Goal: Task Accomplishment & Management: Manage account settings

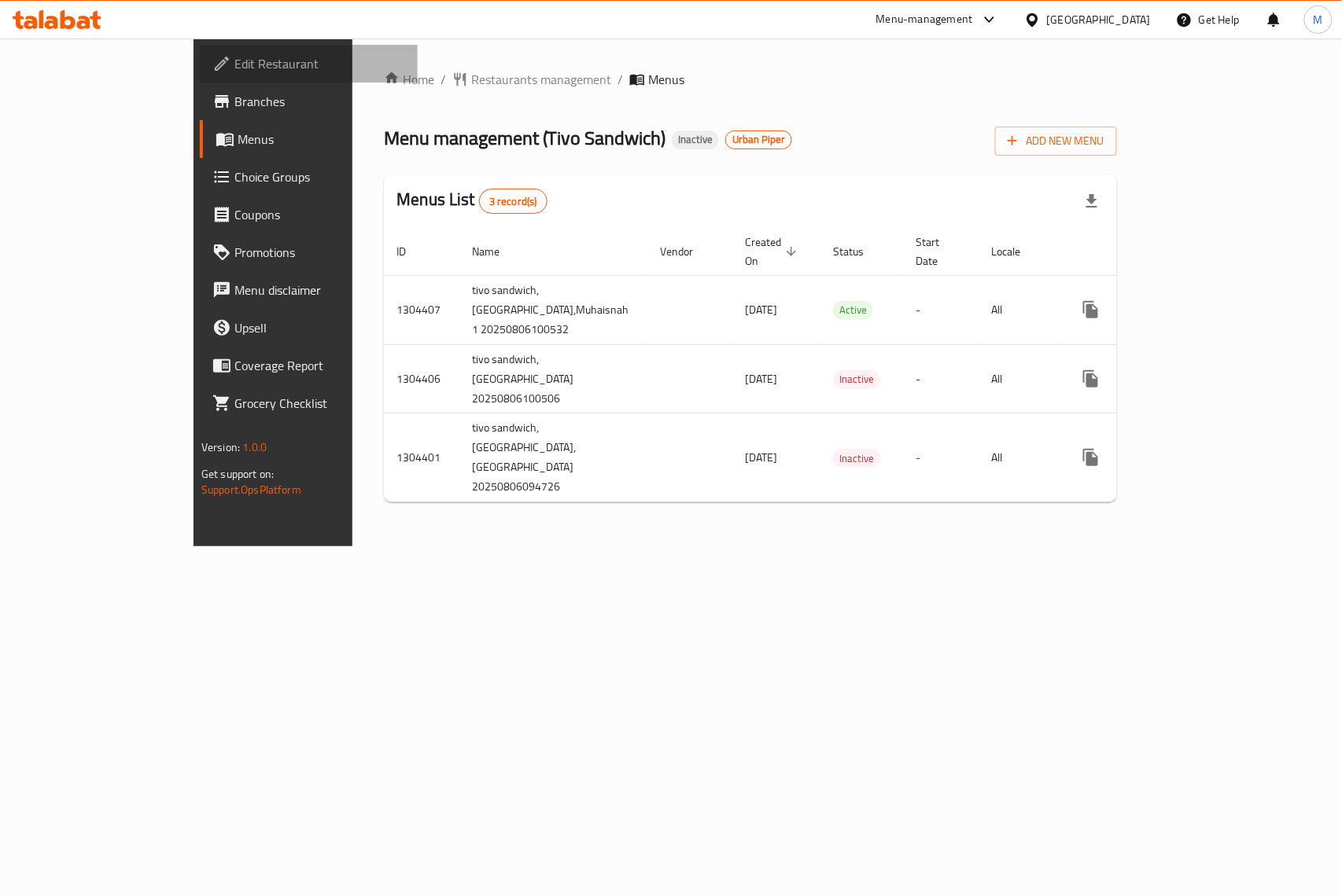
click at [213, 64] on icon at bounding box center [221, 63] width 19 height 19
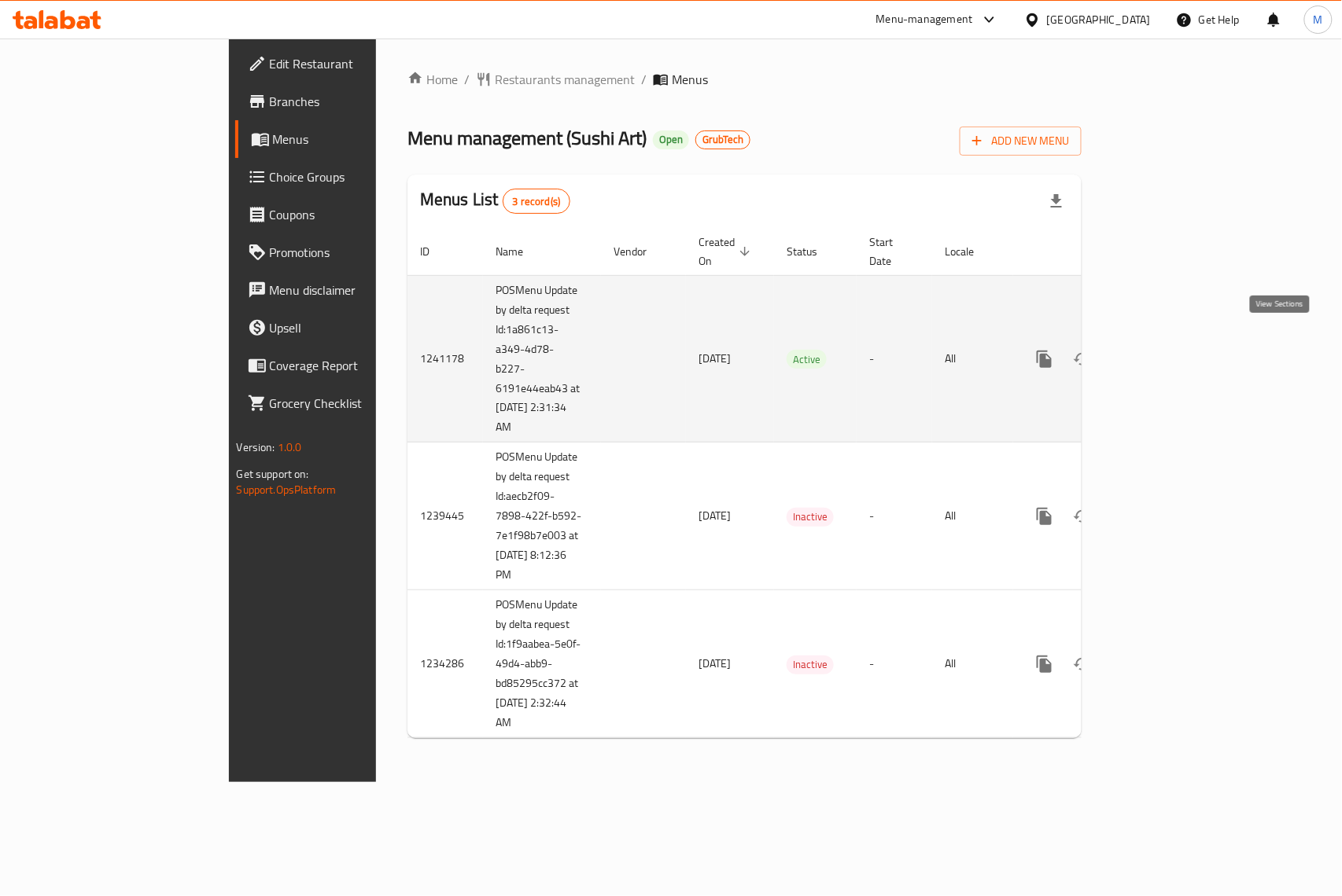
click at [1176, 347] on link "enhanced table" at bounding box center [1158, 359] width 38 height 38
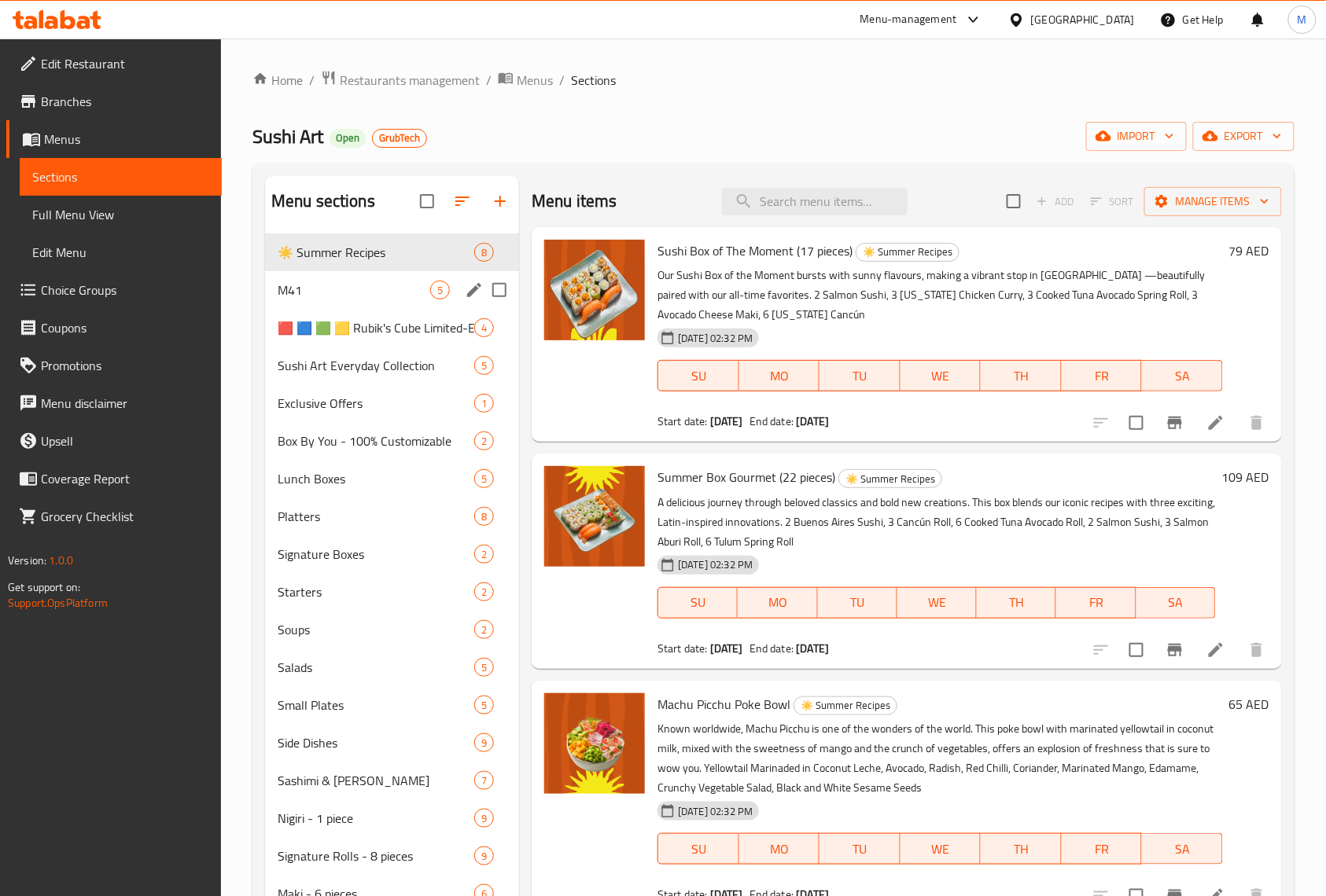
click at [340, 302] on div "M41 5" at bounding box center [392, 290] width 254 height 38
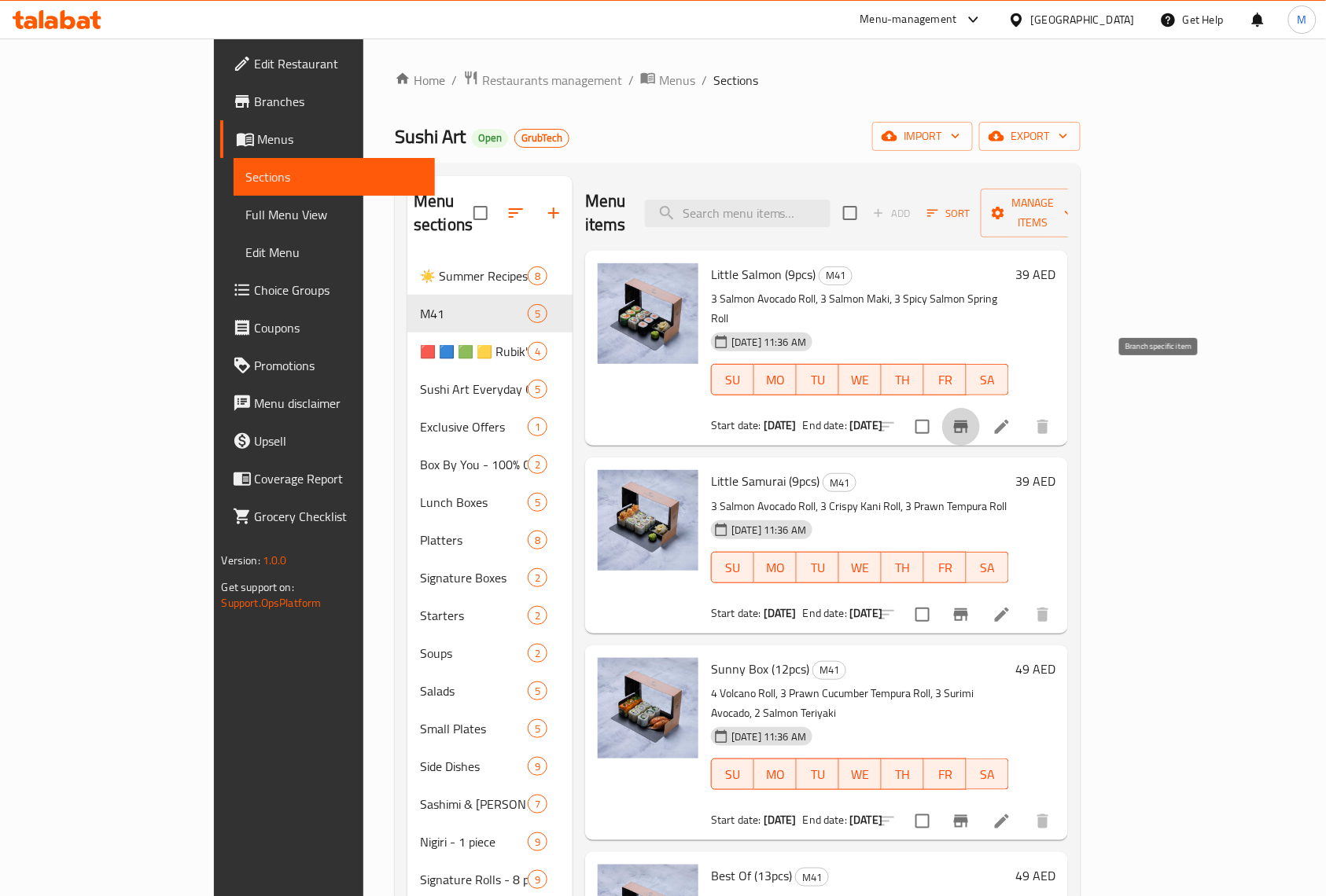
click at [971, 417] on icon "Branch-specific-item" at bounding box center [960, 426] width 19 height 19
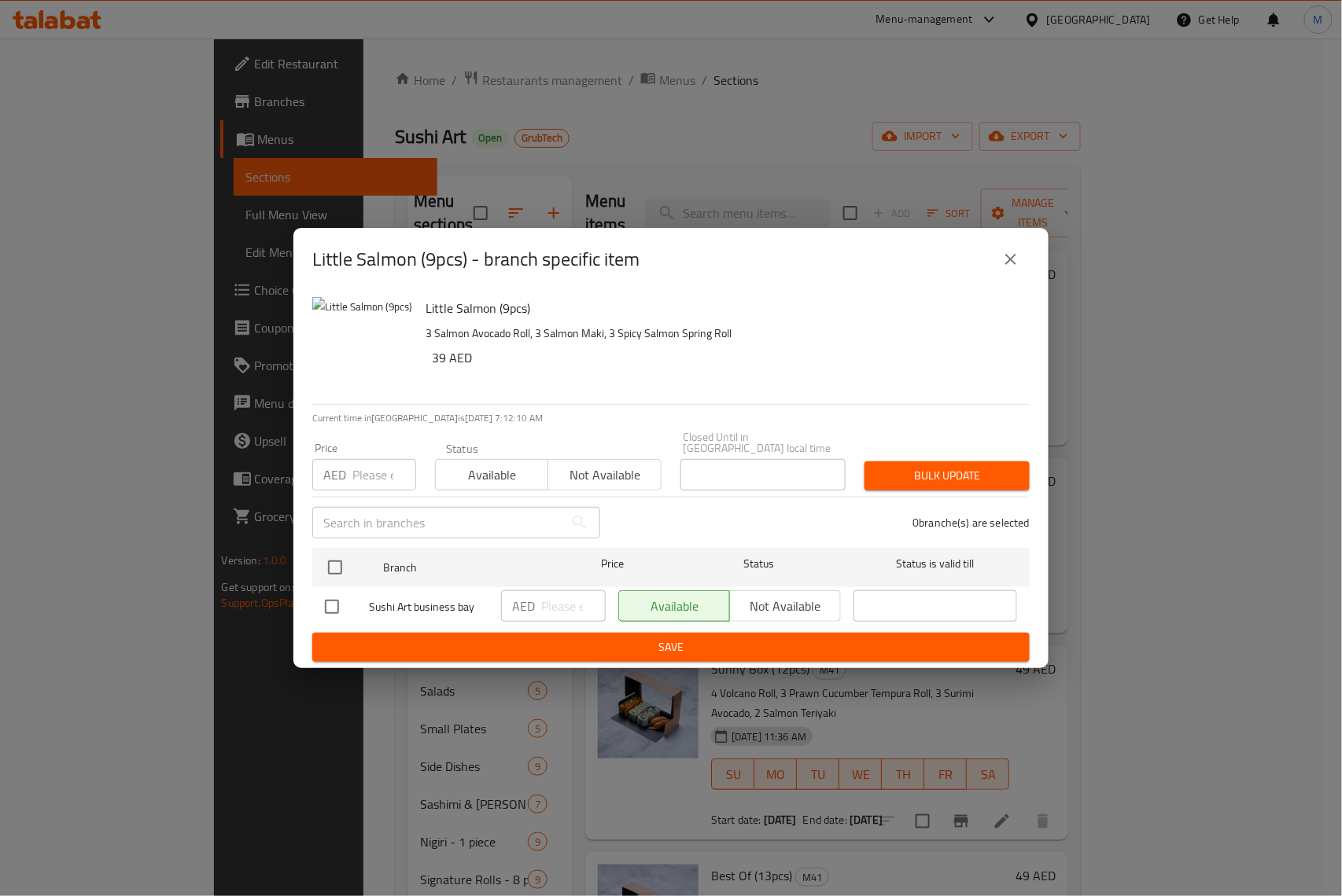
click at [1341, 857] on div "Little Salmon (9pcs) - branch specific item Little Salmon (9pcs) 3 Salmon Avoca…" at bounding box center [671, 448] width 1342 height 896
drag, startPoint x: 1203, startPoint y: 788, endPoint x: 1167, endPoint y: 774, distance: 38.6
click at [1203, 787] on div "Little Salmon (9pcs) - branch specific item Little Salmon (9pcs) 3 Salmon Avoca…" at bounding box center [671, 448] width 1342 height 896
click at [1020, 255] on button "close" at bounding box center [1011, 259] width 38 height 38
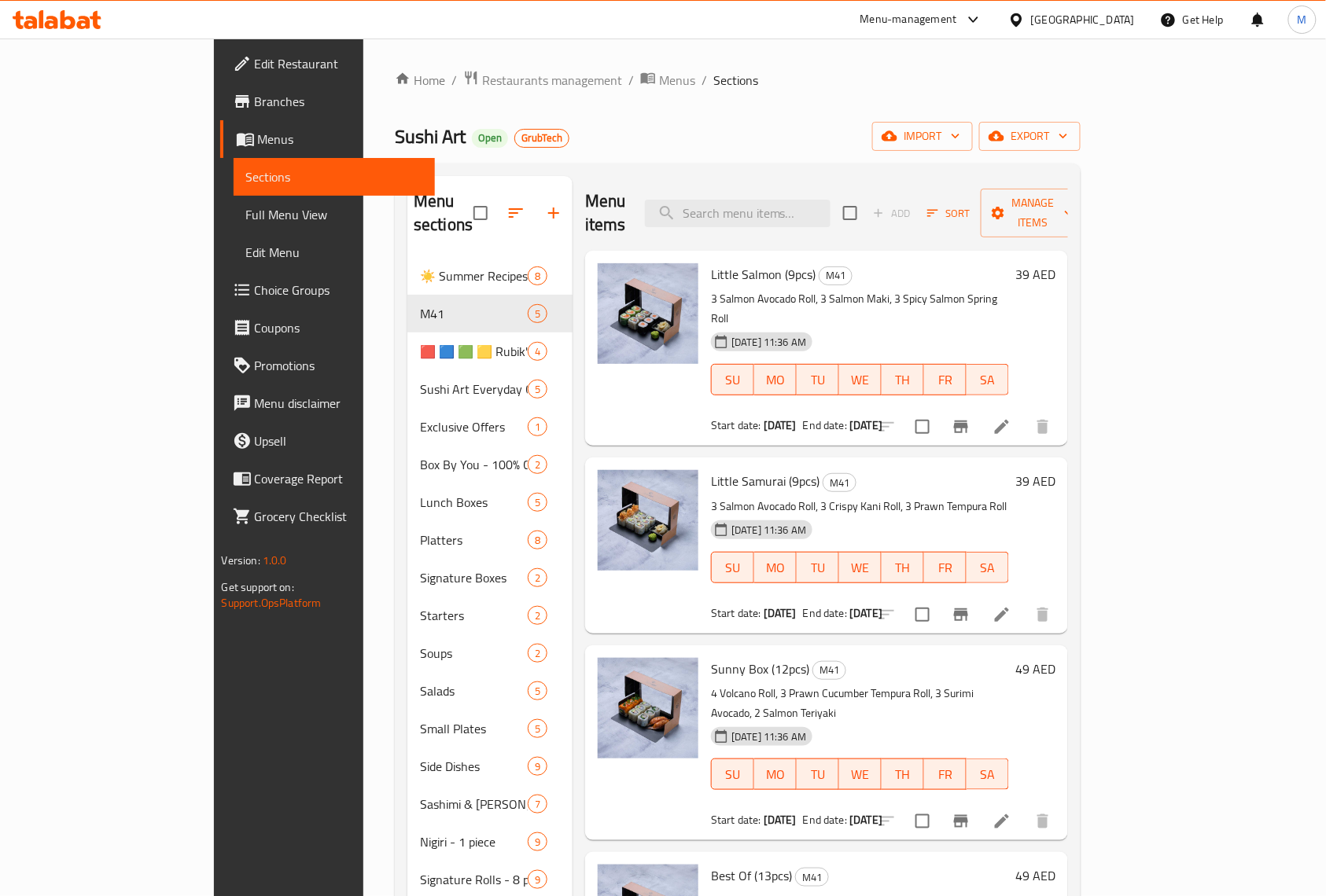
click at [246, 215] on span "Full Menu View" at bounding box center [335, 214] width 177 height 19
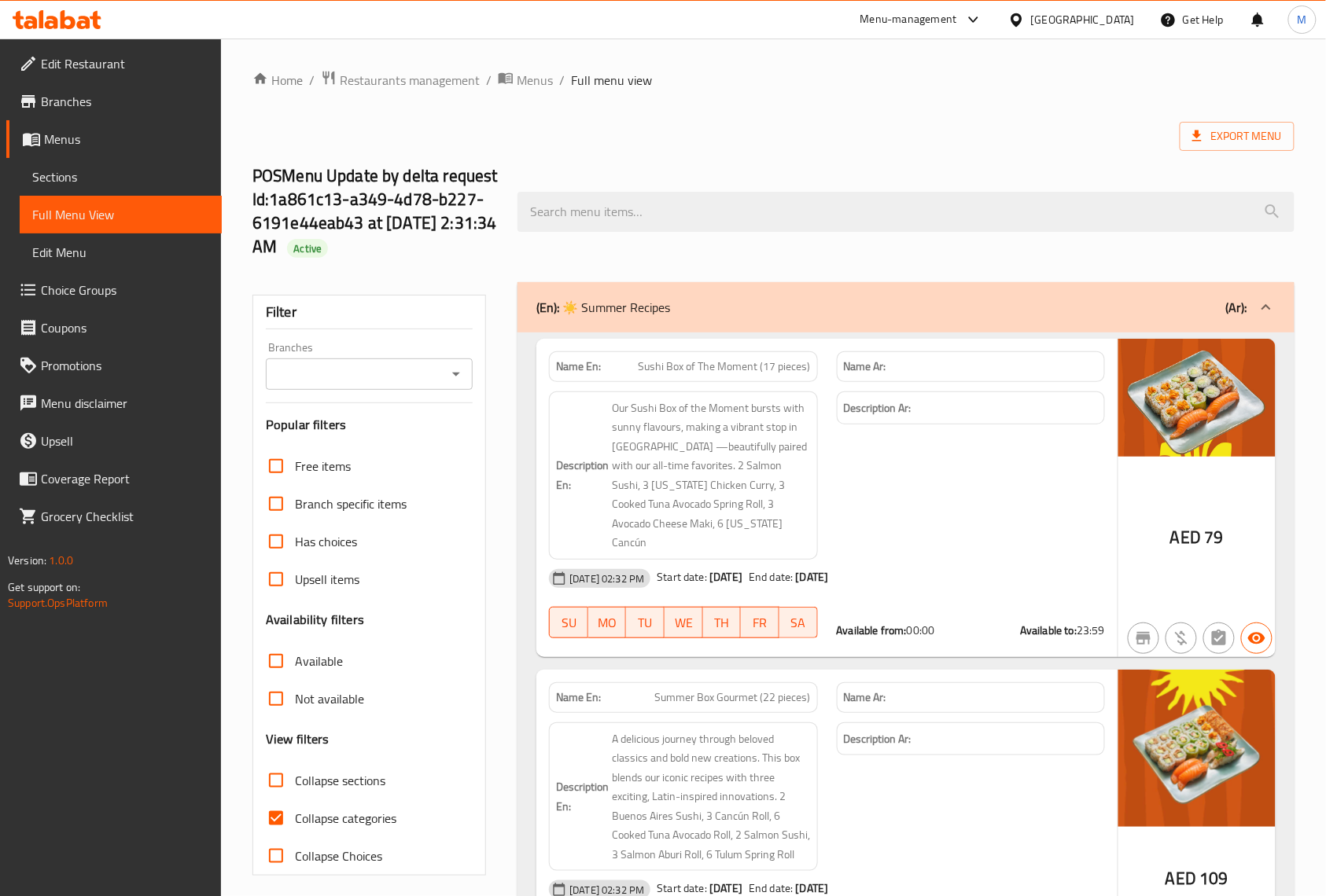
click at [349, 372] on input "Branches" at bounding box center [356, 374] width 172 height 22
click at [363, 438] on span "Sushi Art business bay" at bounding box center [337, 443] width 120 height 19
type input "Sushi Art business bay"
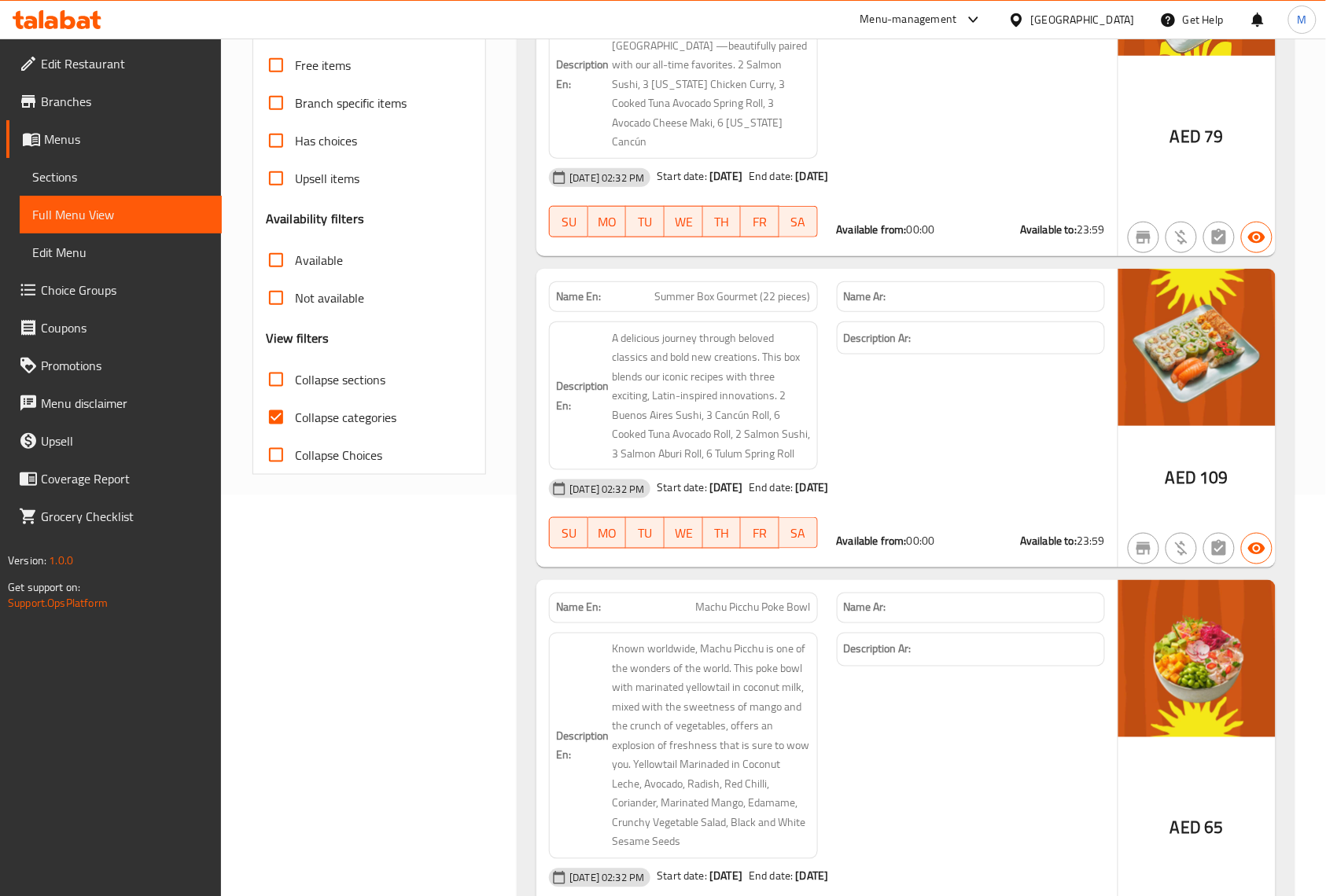
scroll to position [419, 0]
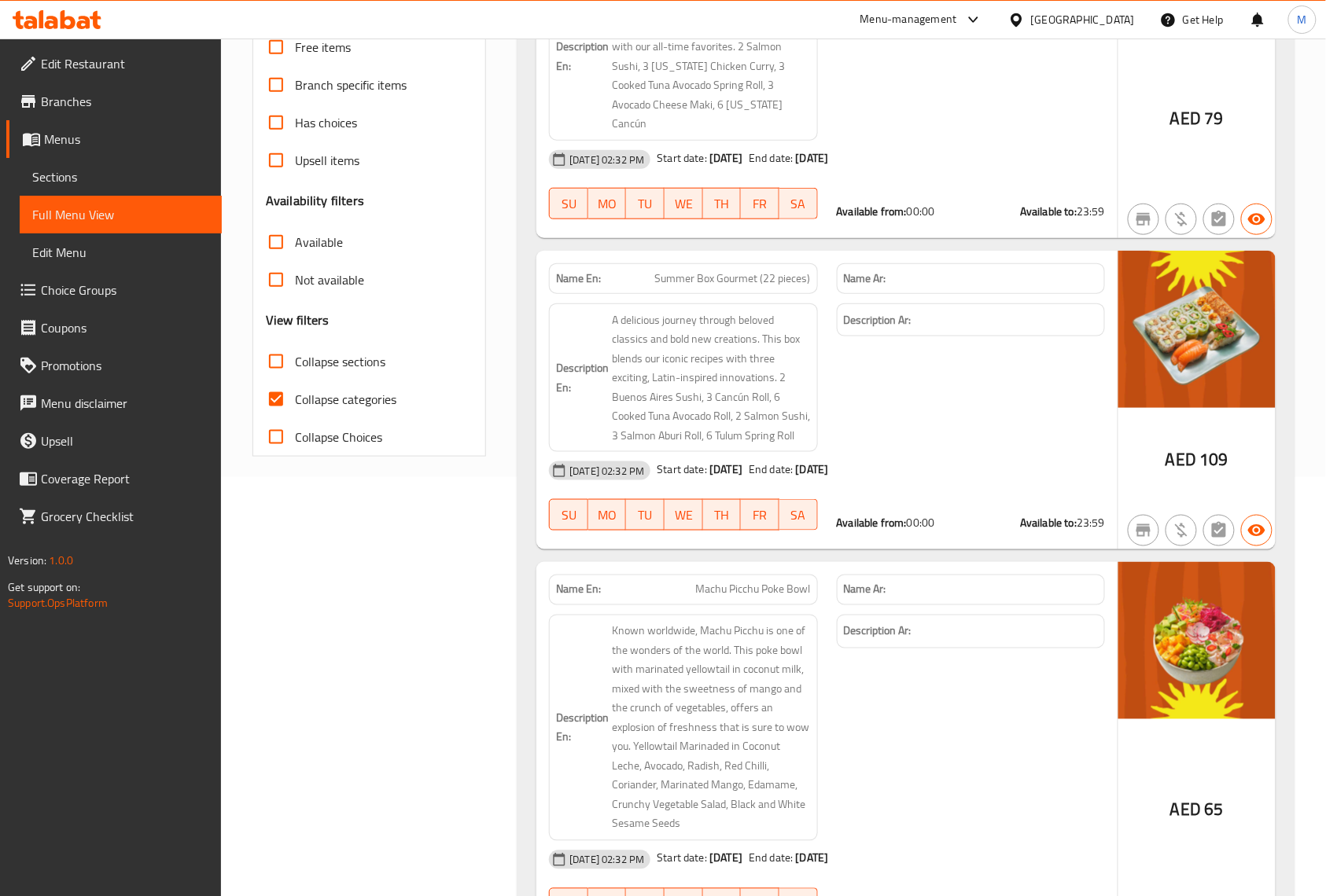
click at [268, 361] on input "Collapse sections" at bounding box center [275, 361] width 38 height 38
checkbox input "true"
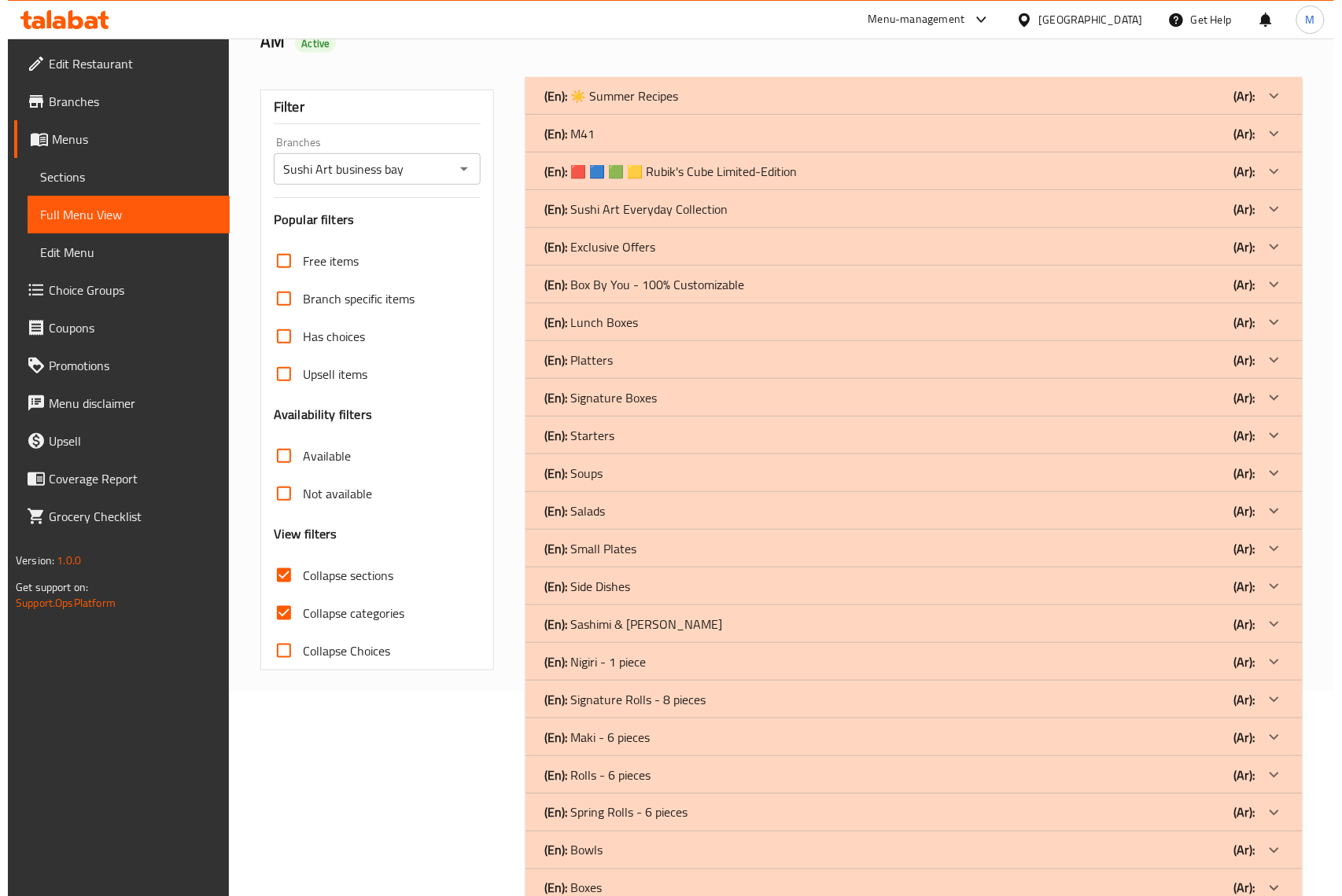
scroll to position [0, 0]
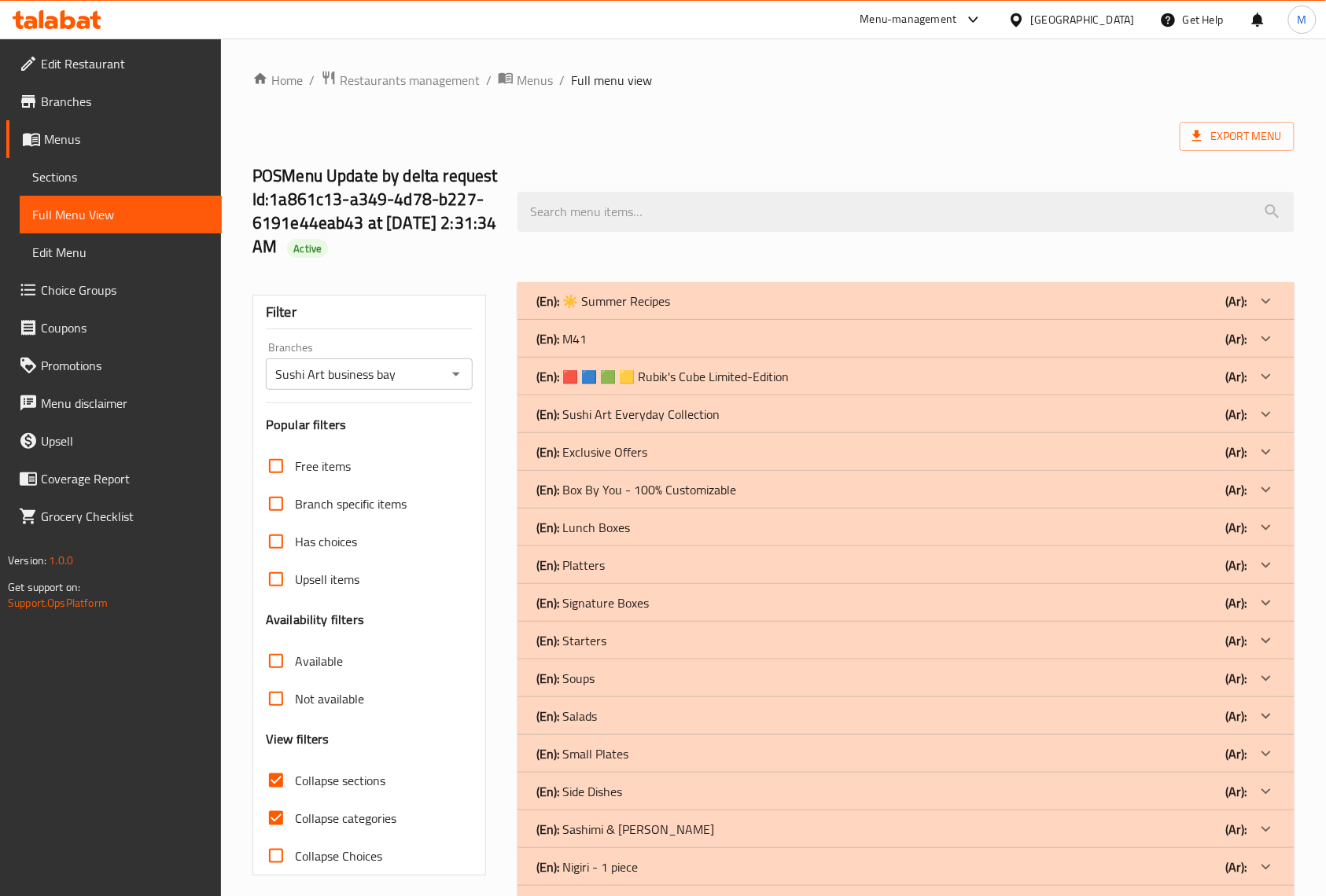
click at [787, 311] on div "(En): M41 (Ar):" at bounding box center [892, 300] width 711 height 19
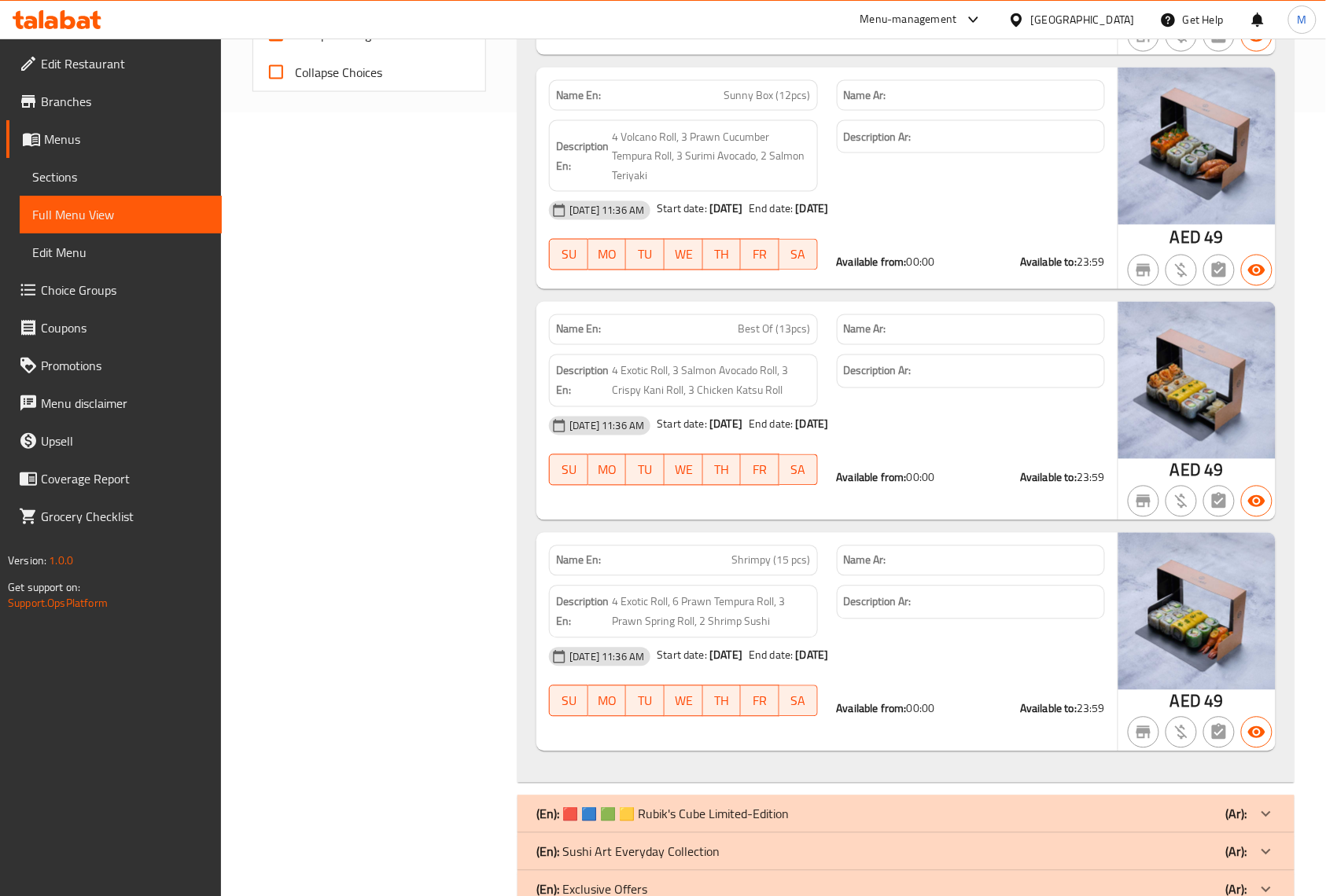
scroll to position [390, 0]
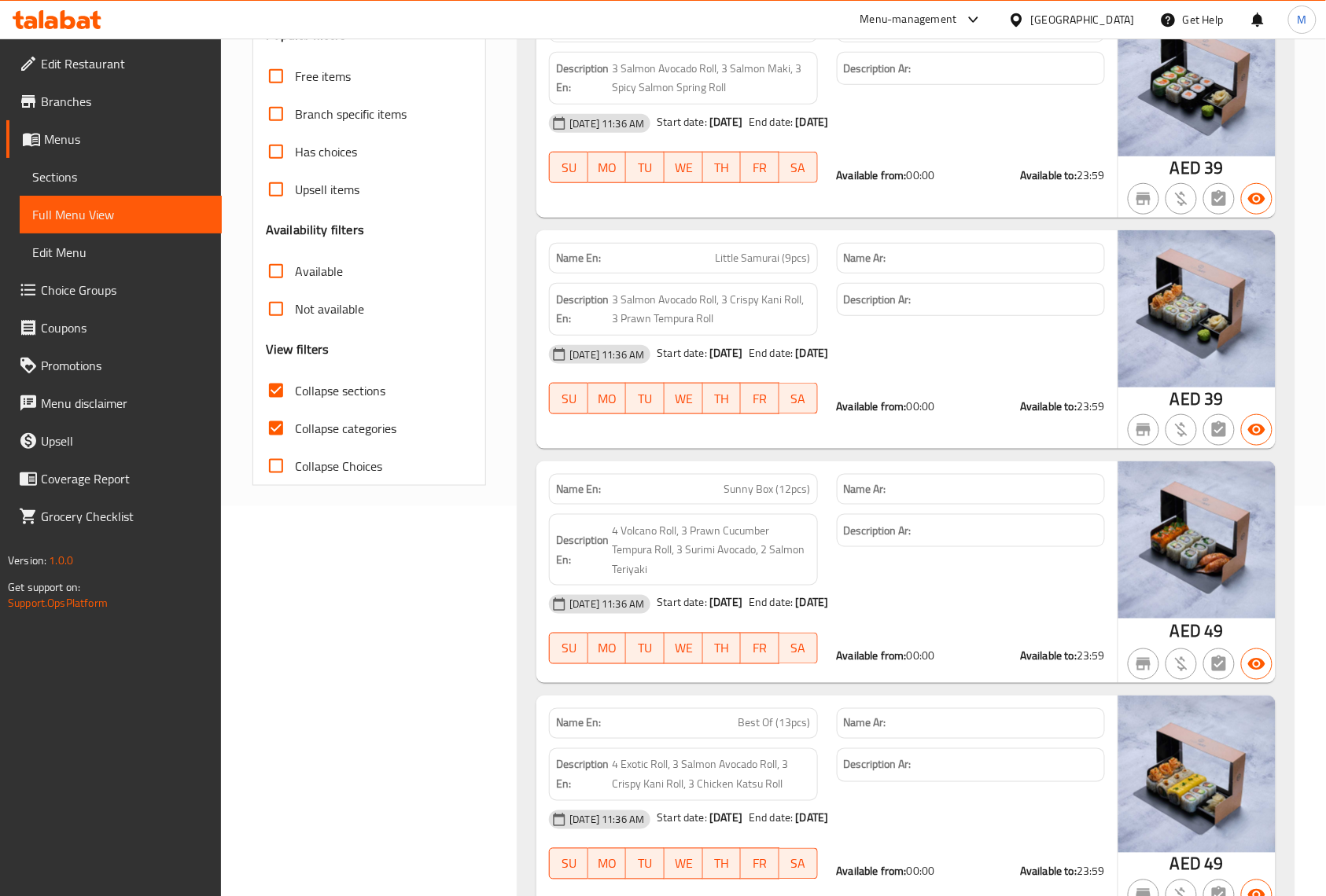
click at [118, 102] on span "Branches" at bounding box center [125, 101] width 168 height 19
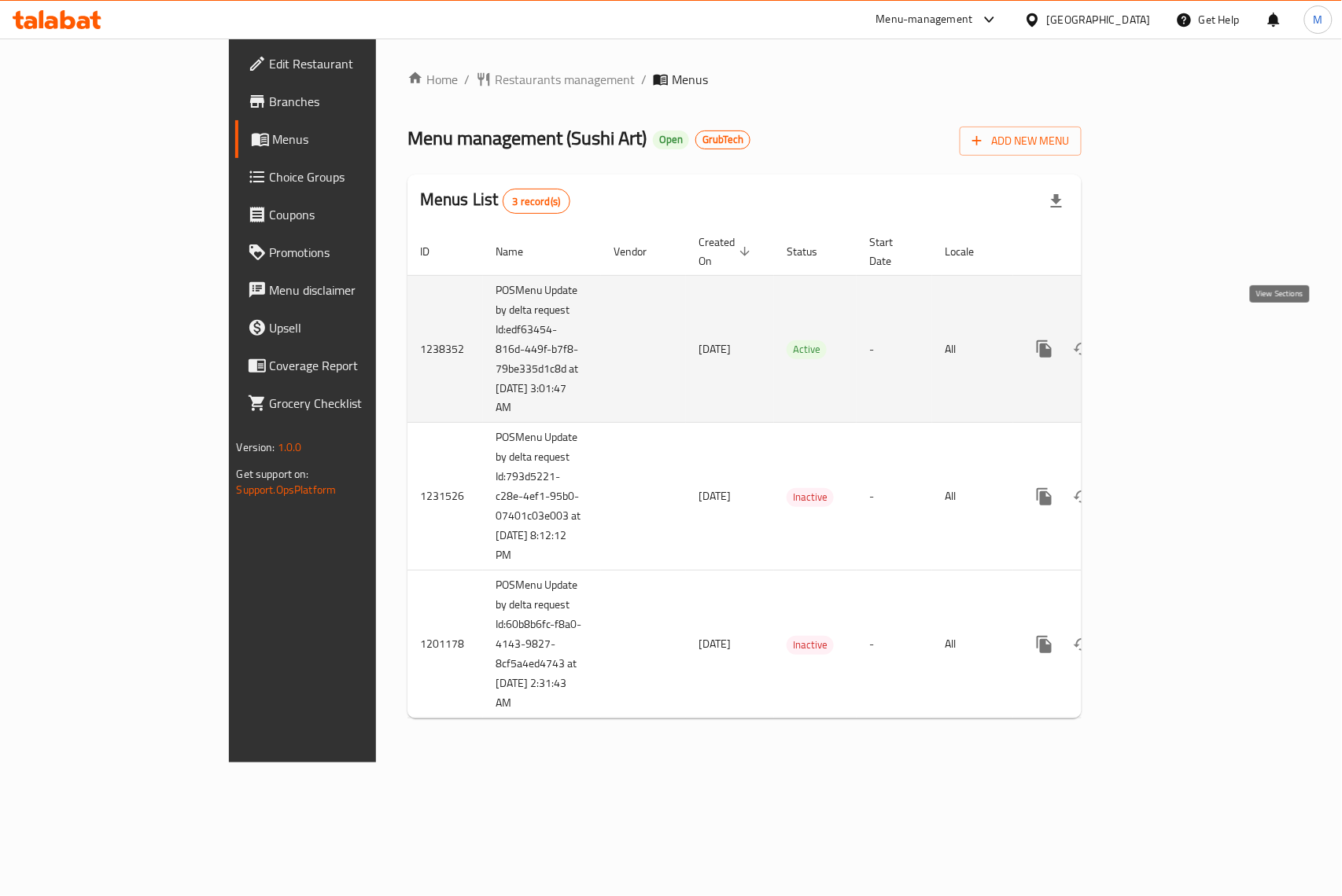
click at [1167, 340] on icon "enhanced table" at bounding box center [1157, 349] width 19 height 19
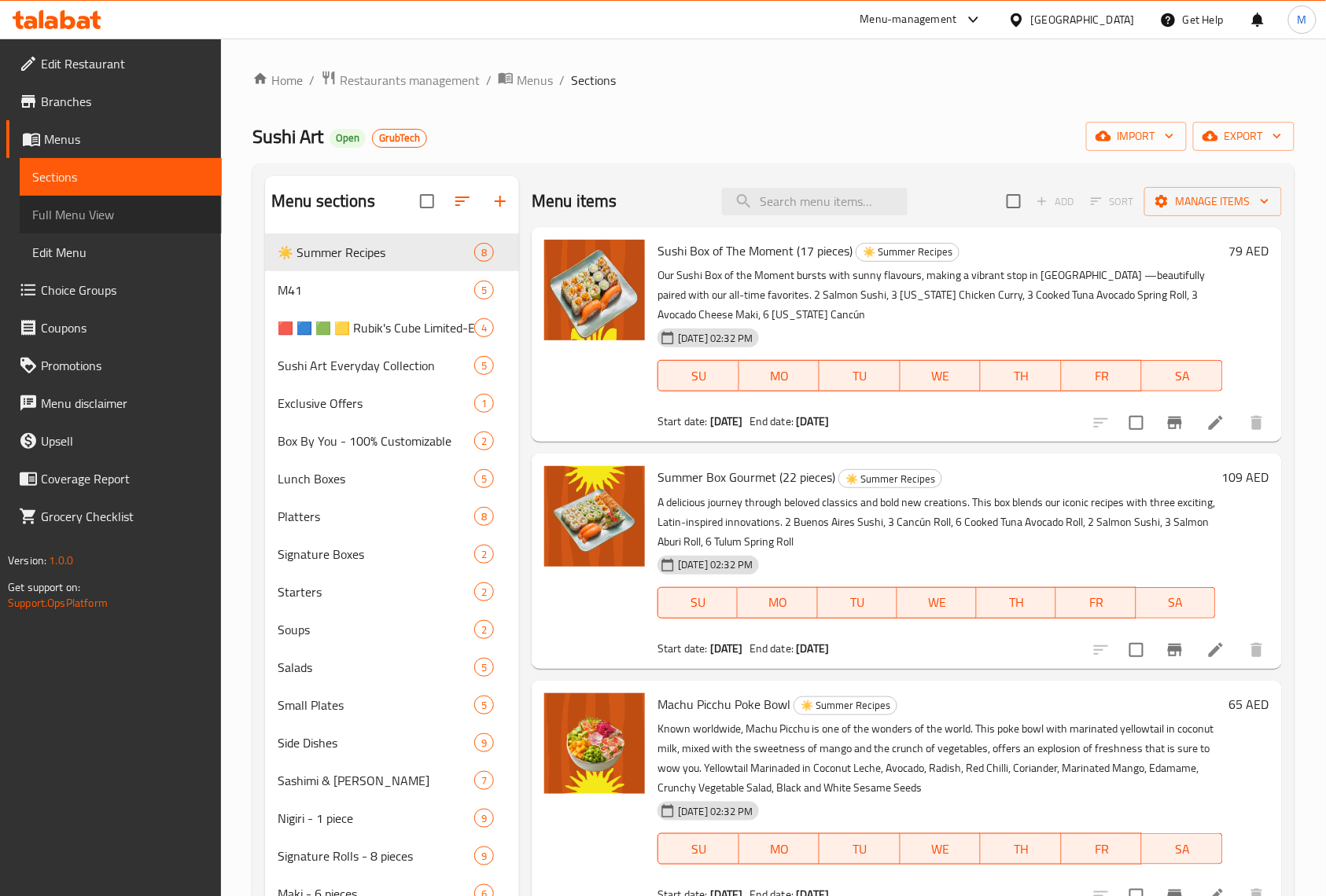
click at [104, 228] on link "Full Menu View" at bounding box center [120, 214] width 202 height 38
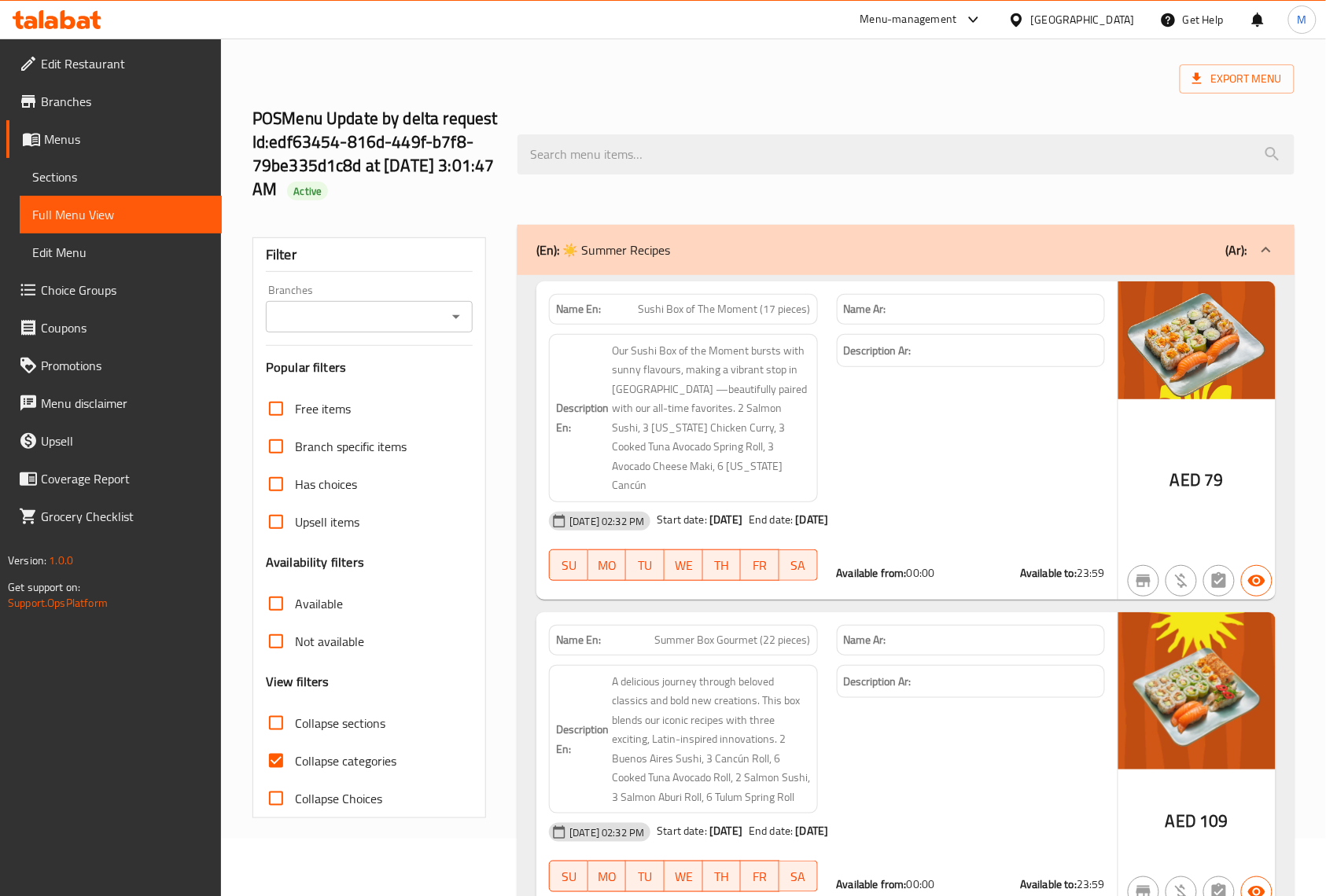
scroll to position [104, 0]
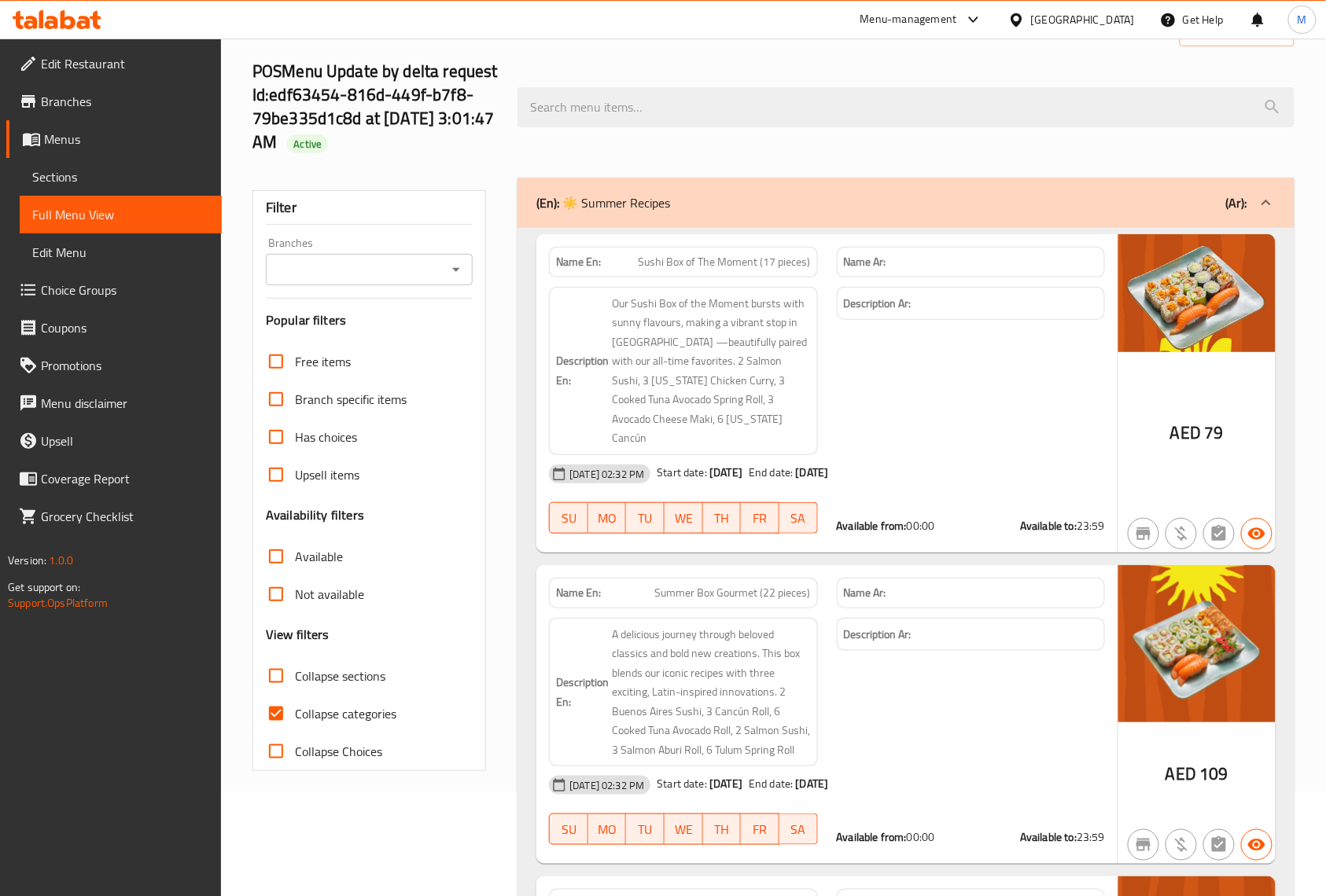
click at [277, 675] on input "Collapse sections" at bounding box center [275, 676] width 38 height 38
checkbox input "true"
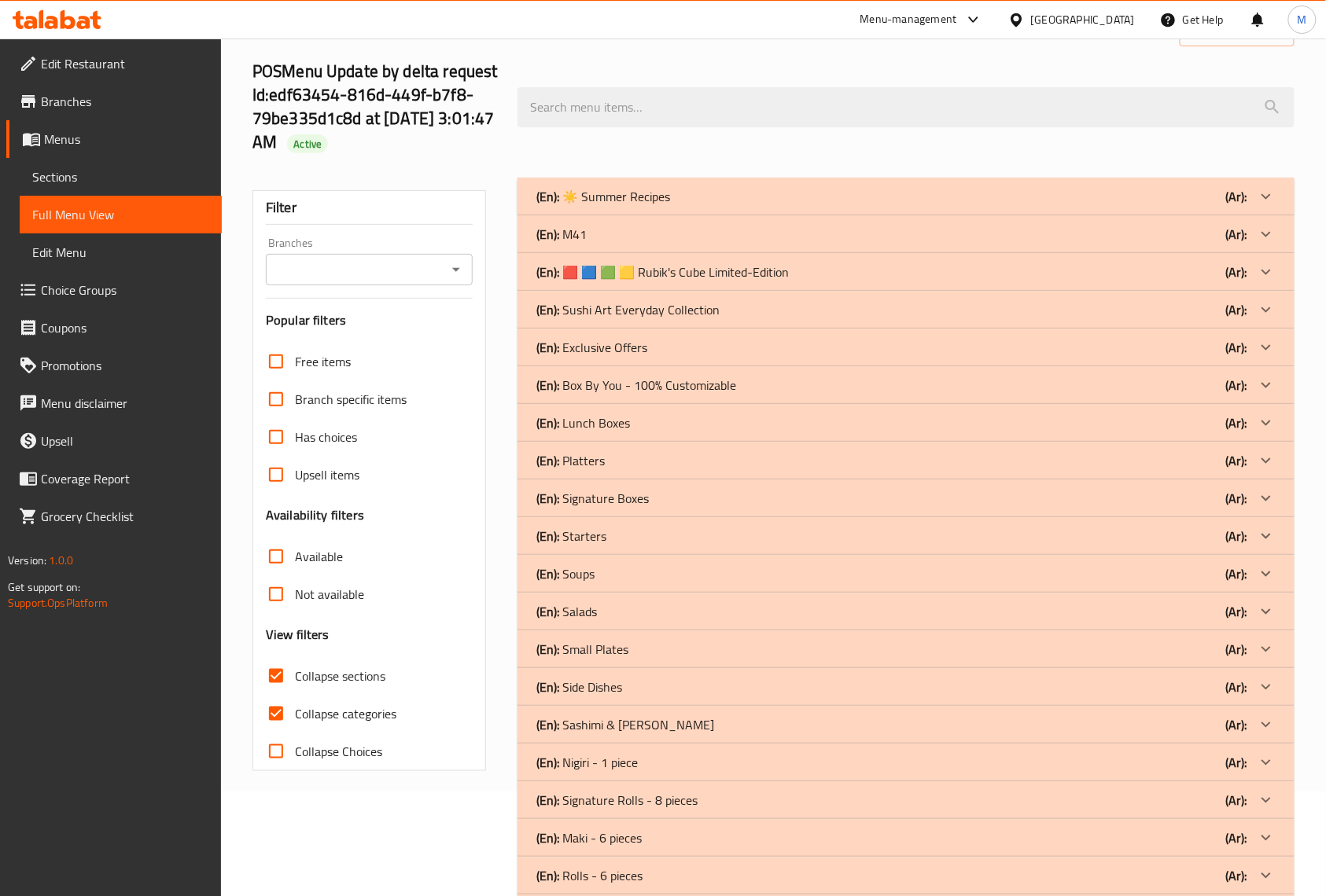
click at [624, 206] on div "(En): M41 (Ar):" at bounding box center [892, 196] width 711 height 19
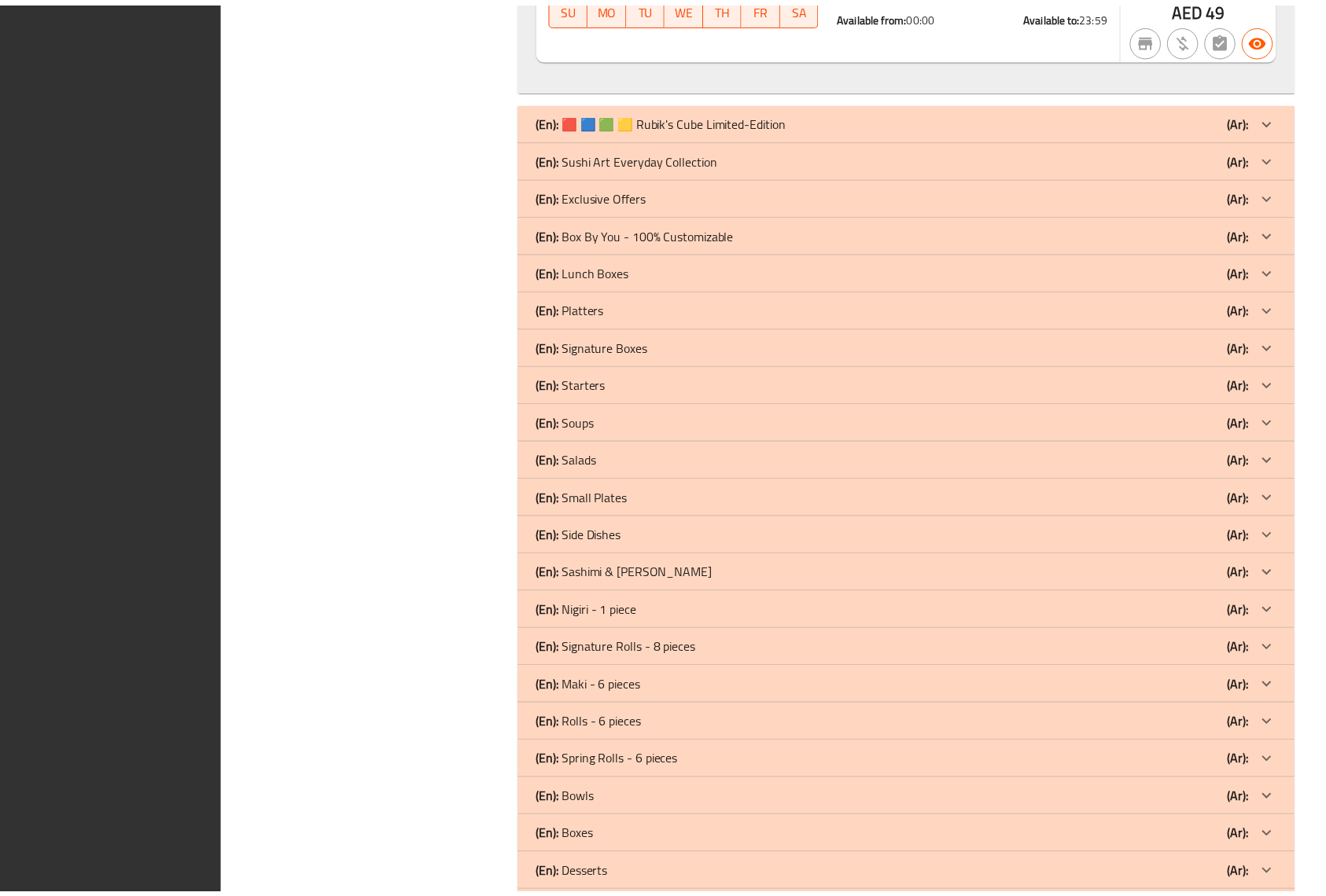
scroll to position [1542, 0]
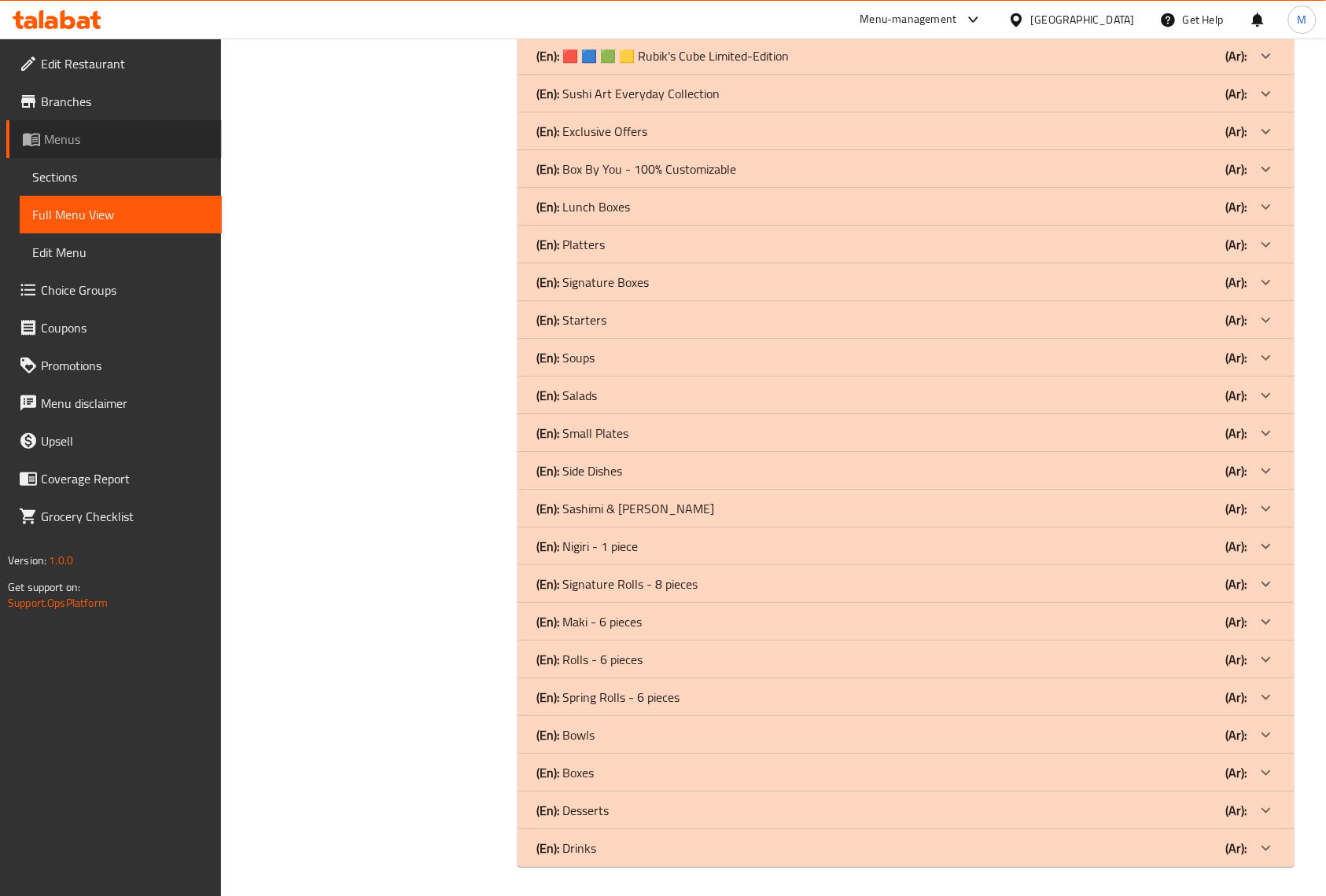
click at [130, 150] on link "Menus" at bounding box center [113, 139] width 215 height 38
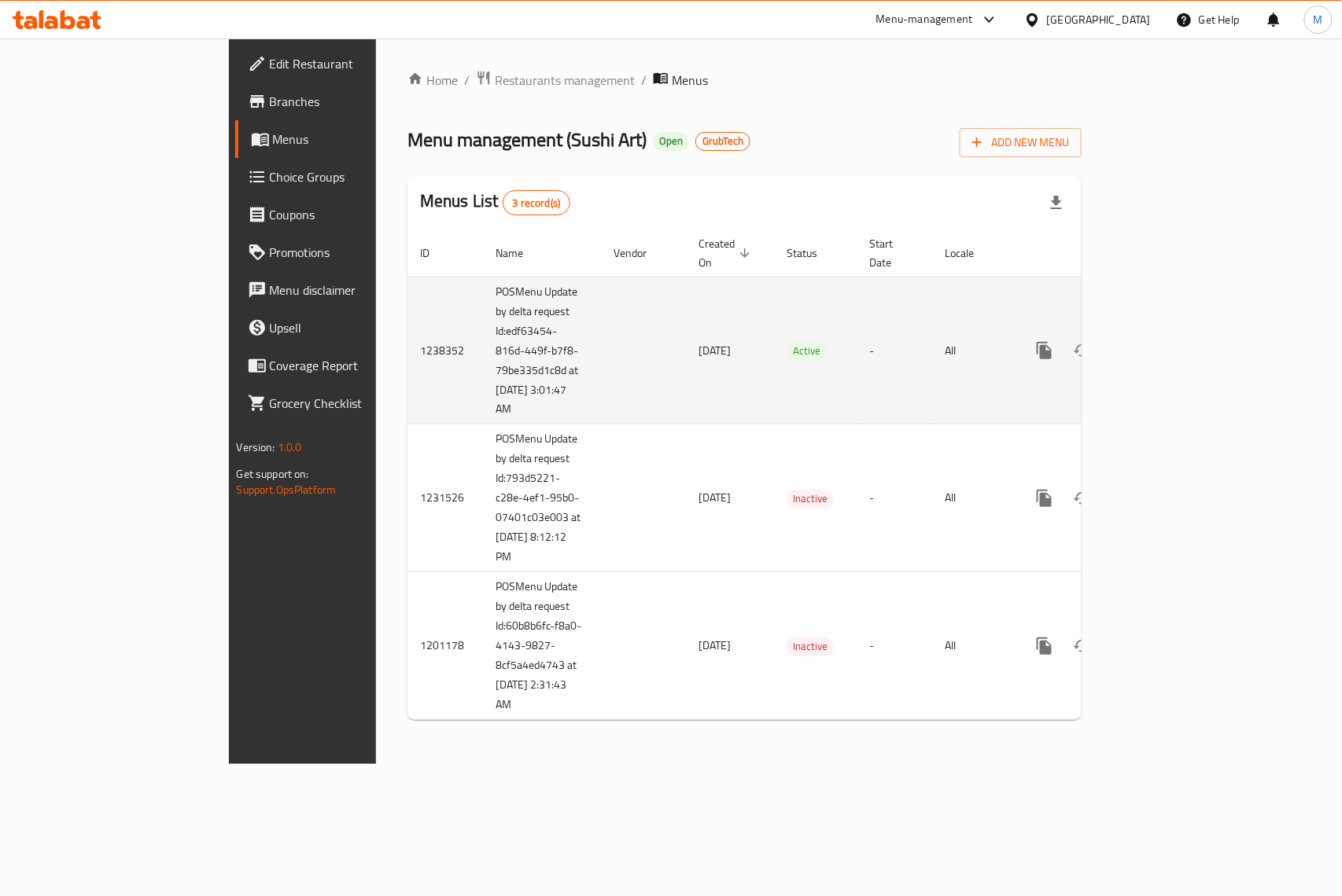
drag, startPoint x: 391, startPoint y: 400, endPoint x: 327, endPoint y: 286, distance: 130.7
click at [407, 286] on tr "1238352 POSMenu Update by delta request Id:edf63454-816d-449f-b7f8-79be335d1c8d…" at bounding box center [798, 351] width 782 height 148
copy tr "POSMenu Update by delta request Id:edf63454-816d-449f-b7f8-79be335d1c8d at 8/20…"
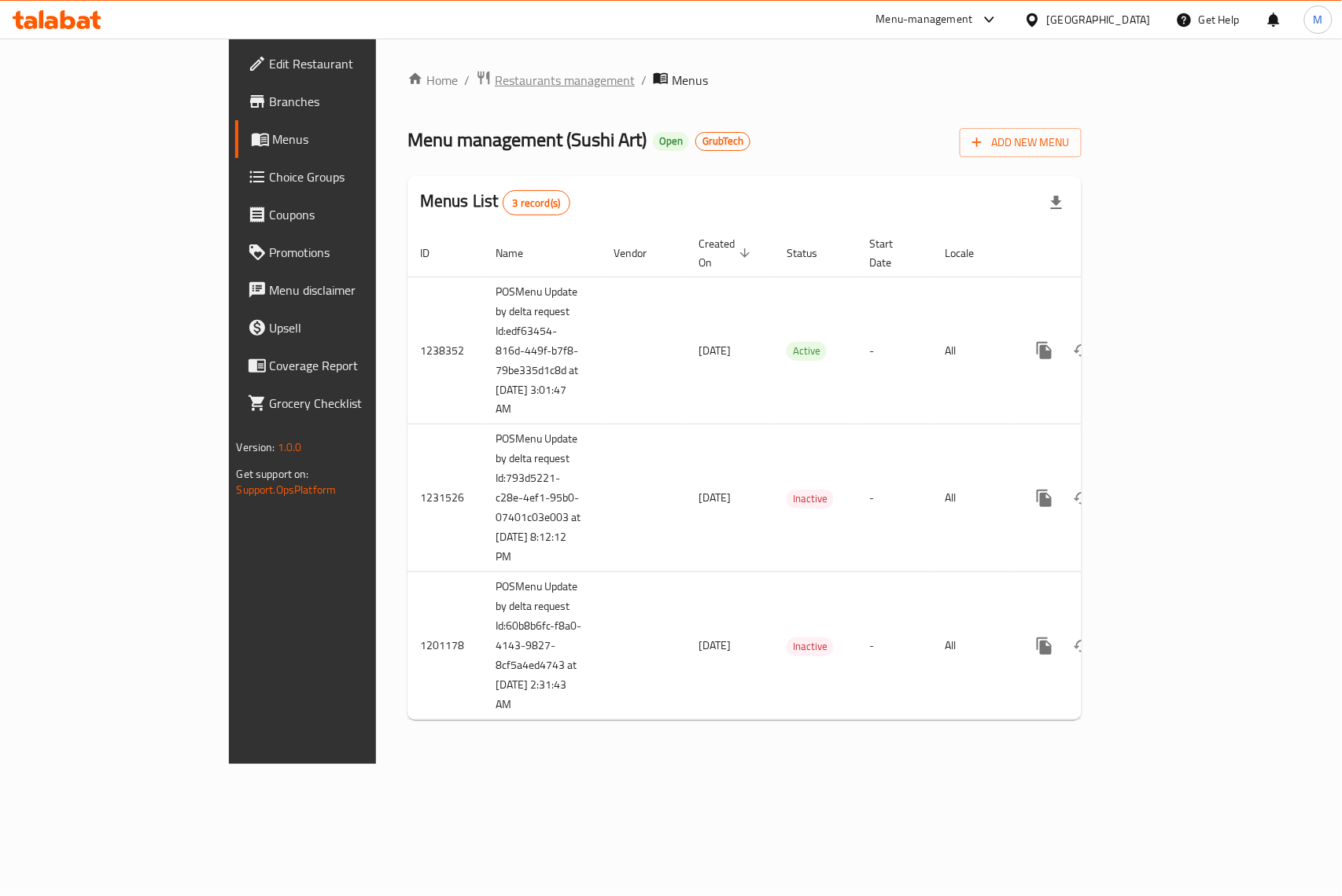
click at [494, 73] on span "Restaurants management" at bounding box center [564, 80] width 140 height 19
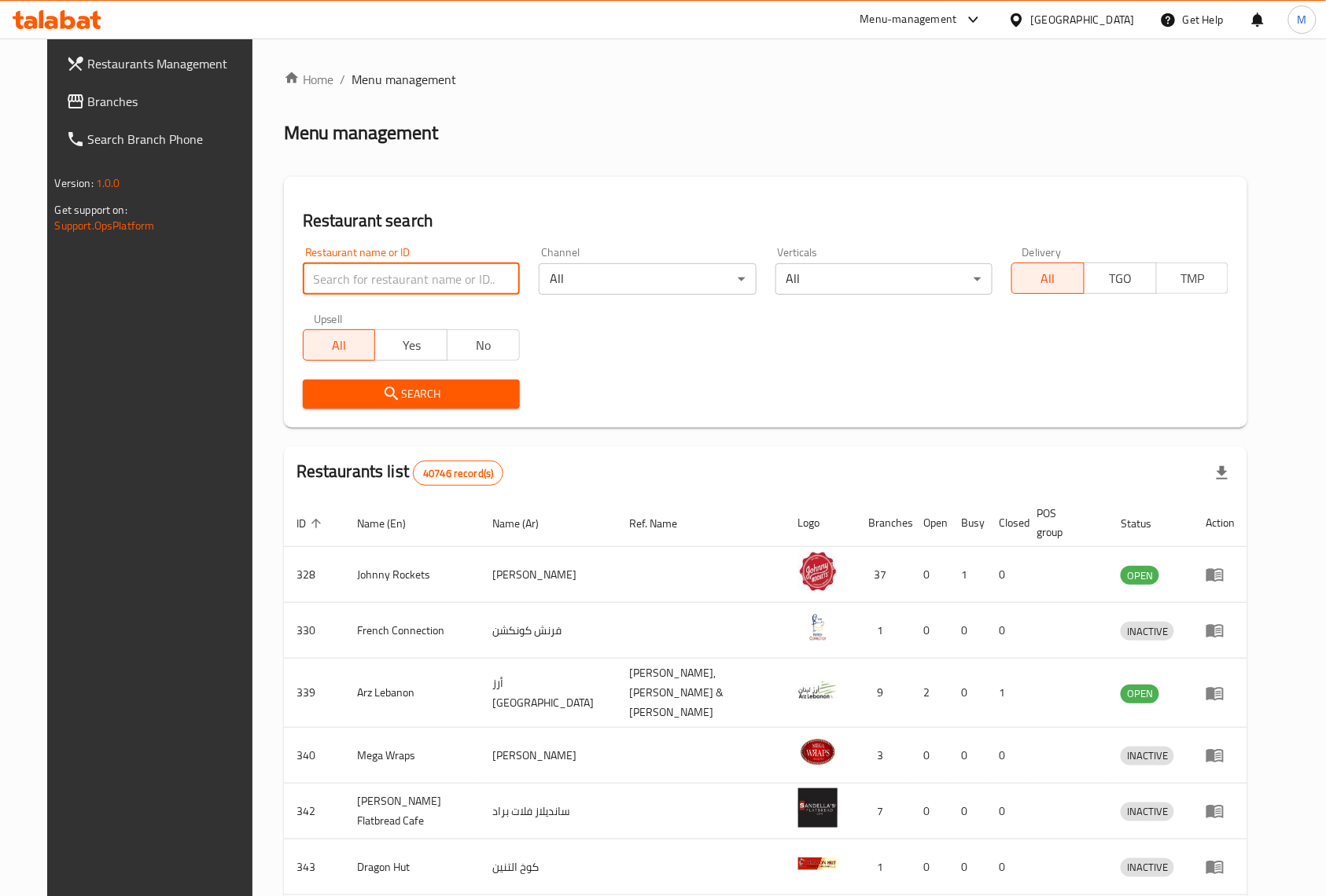
click at [360, 281] on input "search" at bounding box center [411, 279] width 217 height 32
paste input "649103"
type input "649103"
click button "Search" at bounding box center [411, 394] width 217 height 29
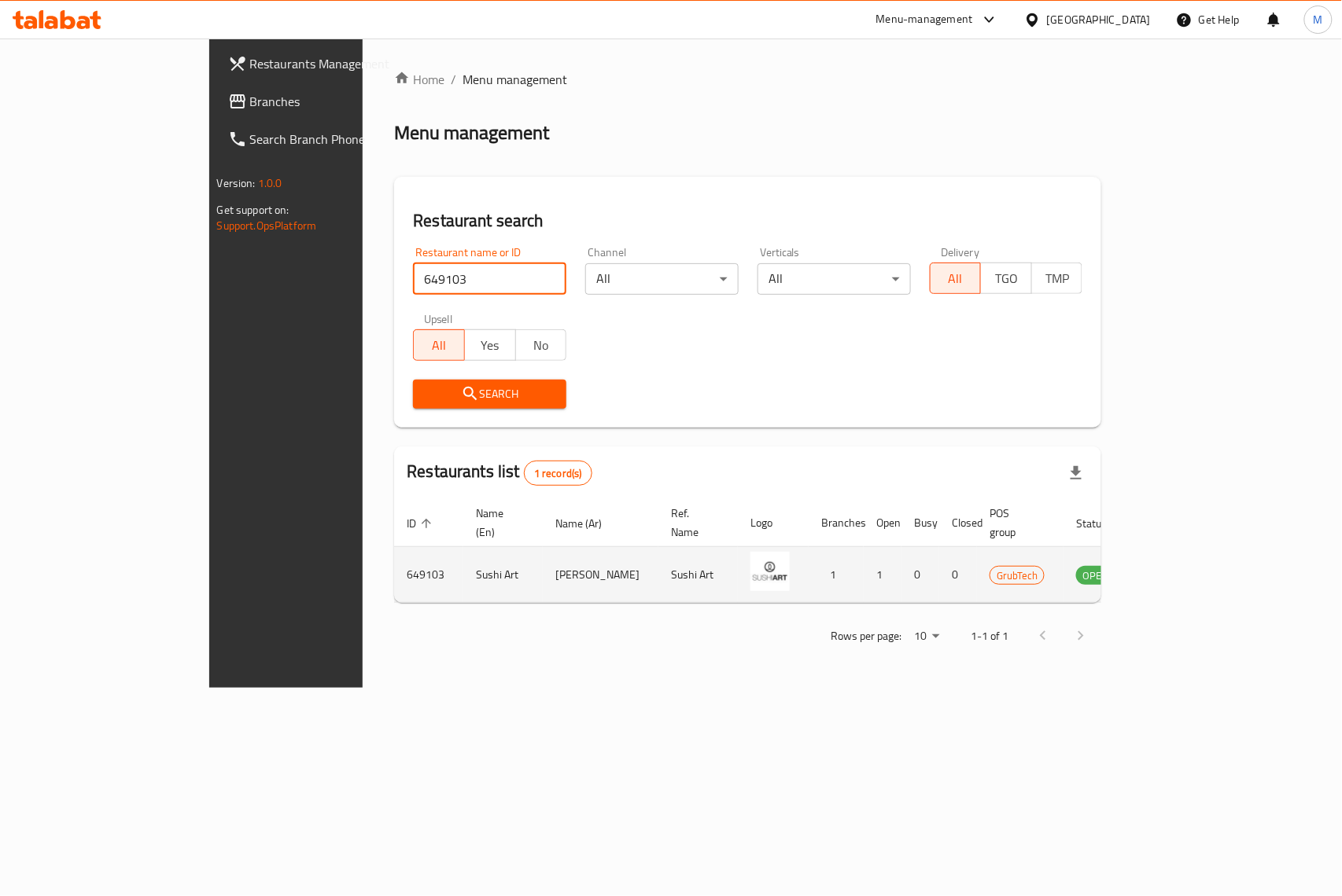
click at [1176, 569] on icon "enhanced table" at bounding box center [1168, 575] width 18 height 13
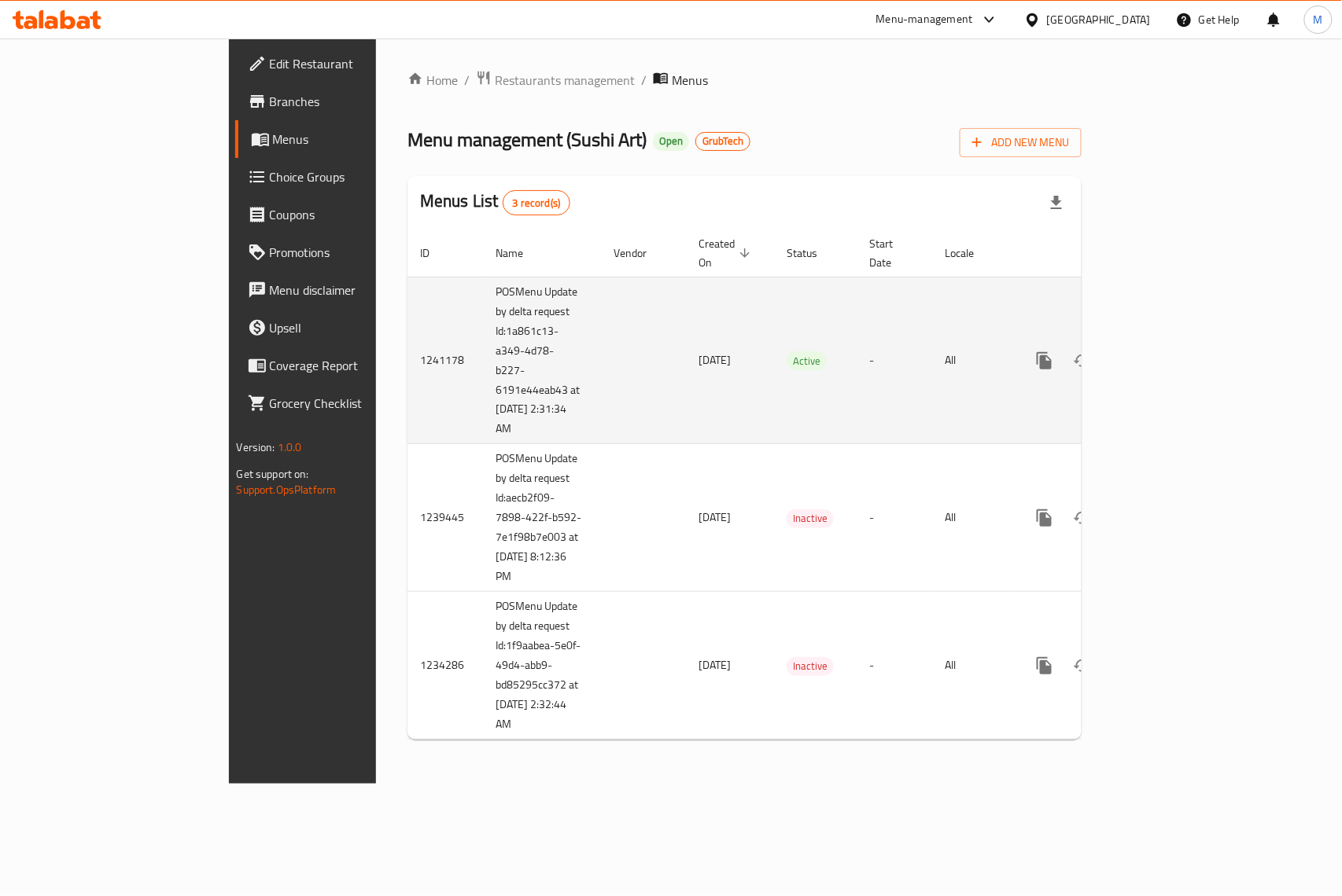
click at [483, 343] on td "POSMenu Update by delta request Id:1a861c13-a349-4d78-b227-6191e44eab43 at [DAT…" at bounding box center [541, 360] width 118 height 167
click at [483, 346] on td "POSMenu Update by delta request Id:1a861c13-a349-4d78-b227-6191e44eab43 at [DAT…" at bounding box center [541, 360] width 118 height 167
copy td "POSMenu Update by delta request Id:1a861c13-a349-4d78-b227-6191e44eab43 at [DAT…"
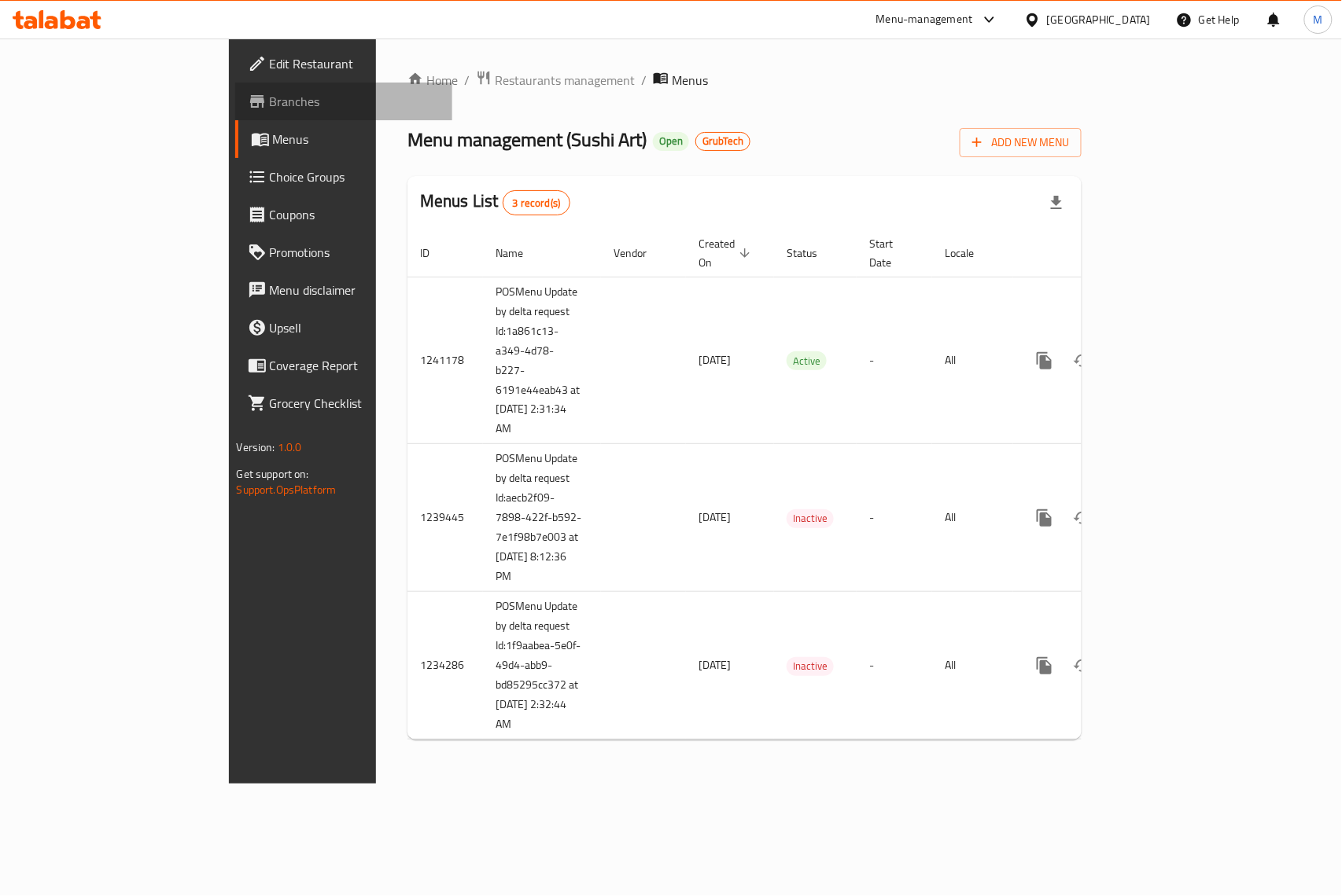
click at [270, 95] on span "Branches" at bounding box center [355, 101] width 171 height 19
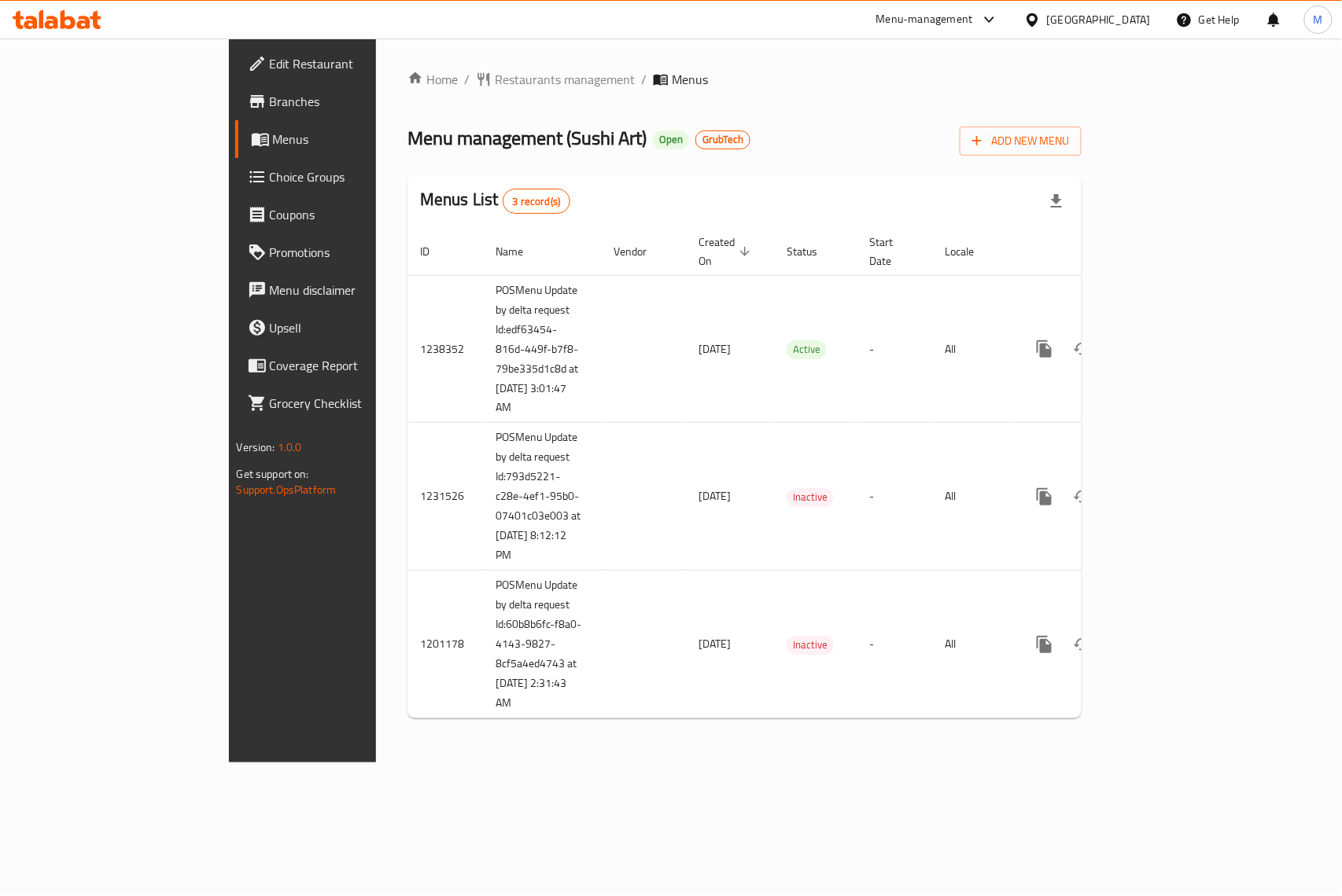
click at [248, 107] on icon at bounding box center [257, 101] width 19 height 19
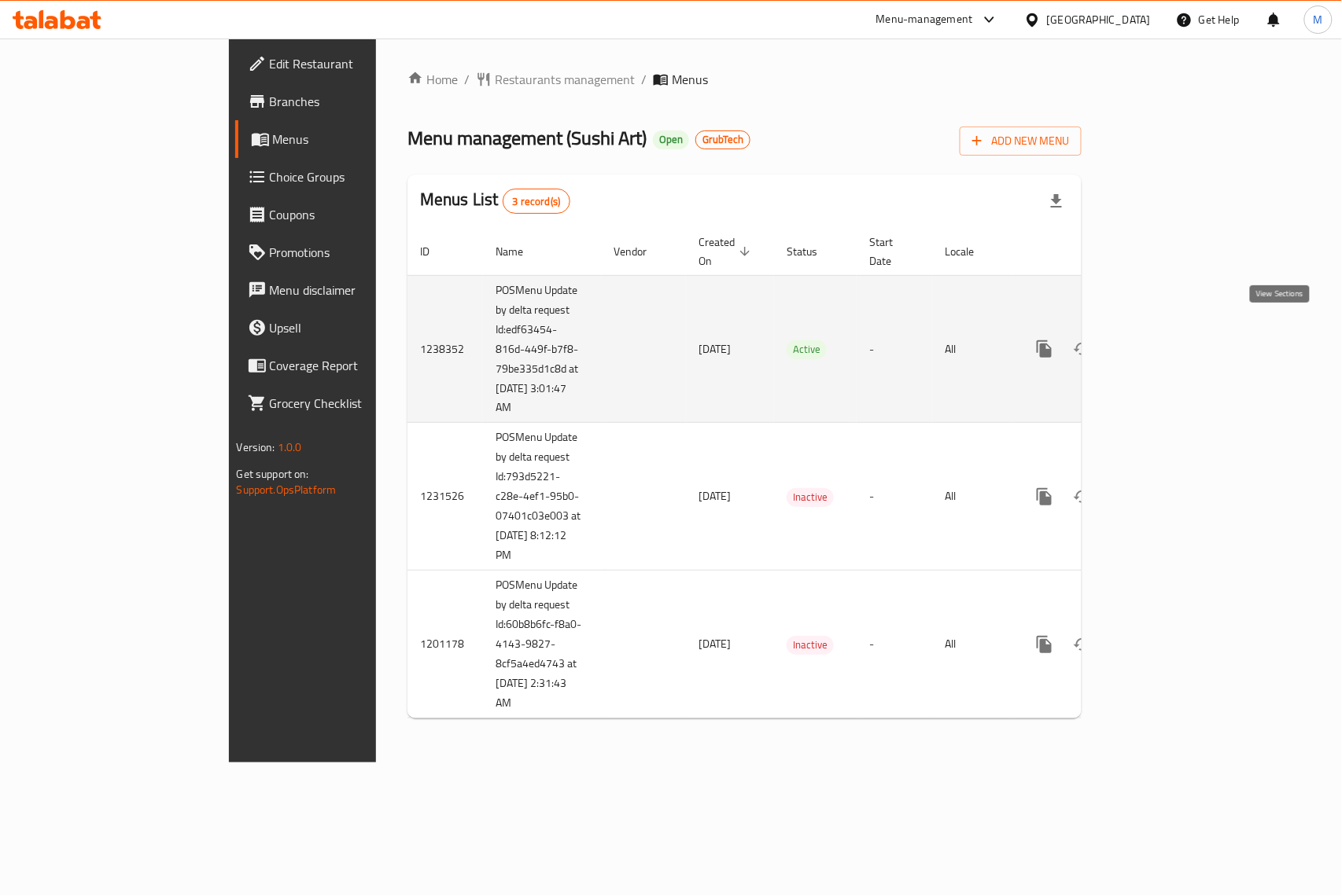
click at [1165, 342] on icon "enhanced table" at bounding box center [1158, 349] width 14 height 14
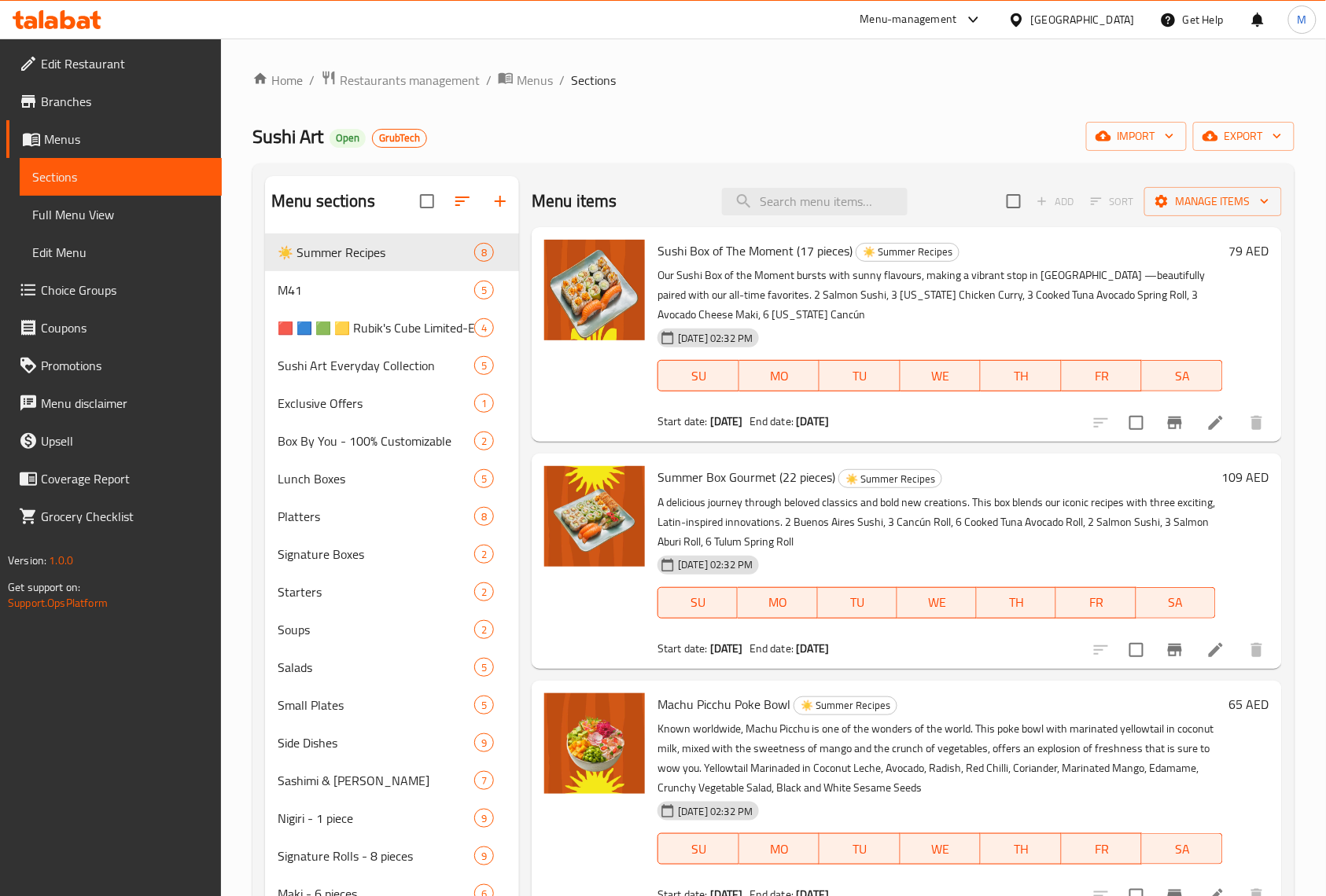
click at [86, 228] on link "Full Menu View" at bounding box center [120, 214] width 202 height 38
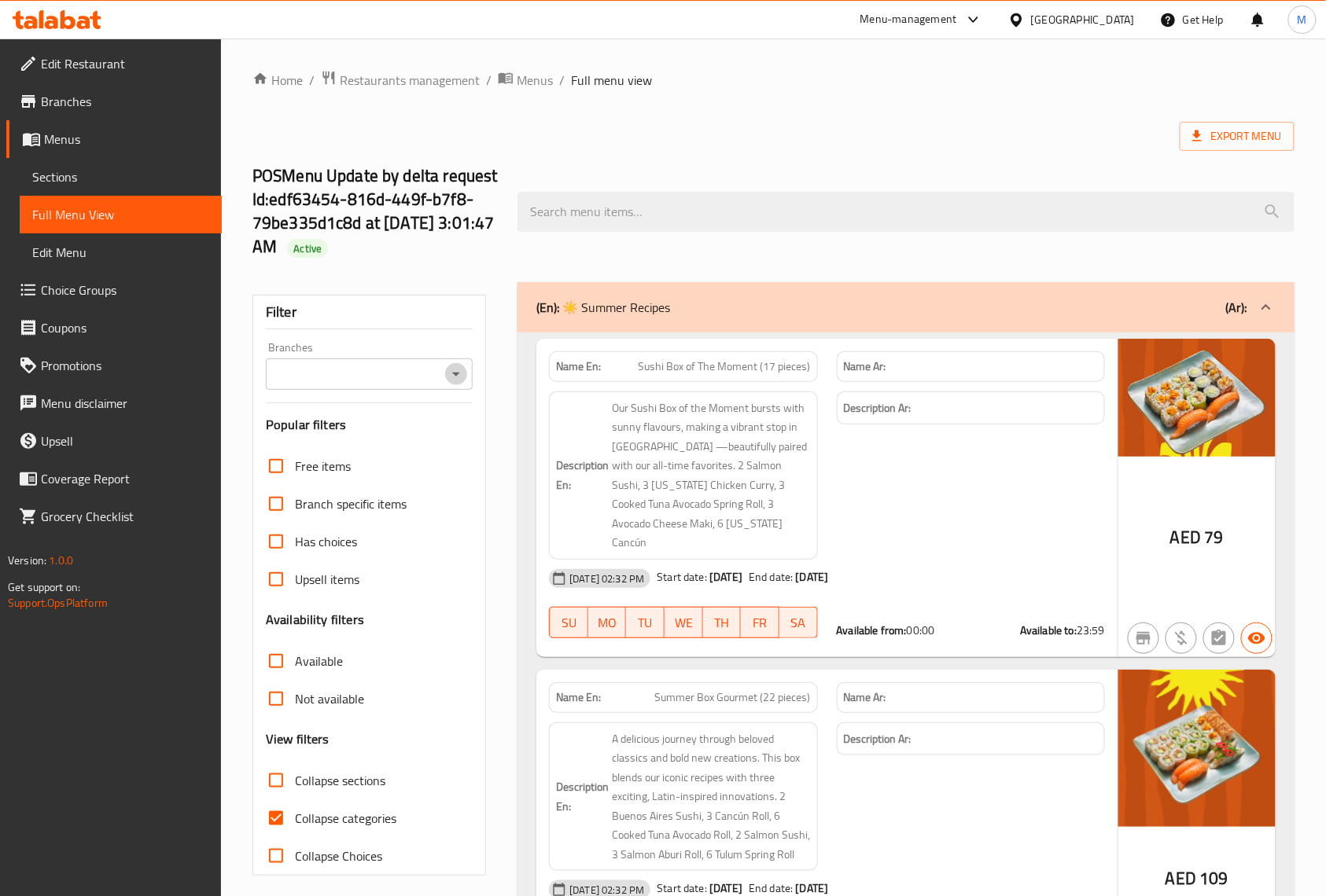
click at [456, 375] on icon "Open" at bounding box center [456, 375] width 8 height 4
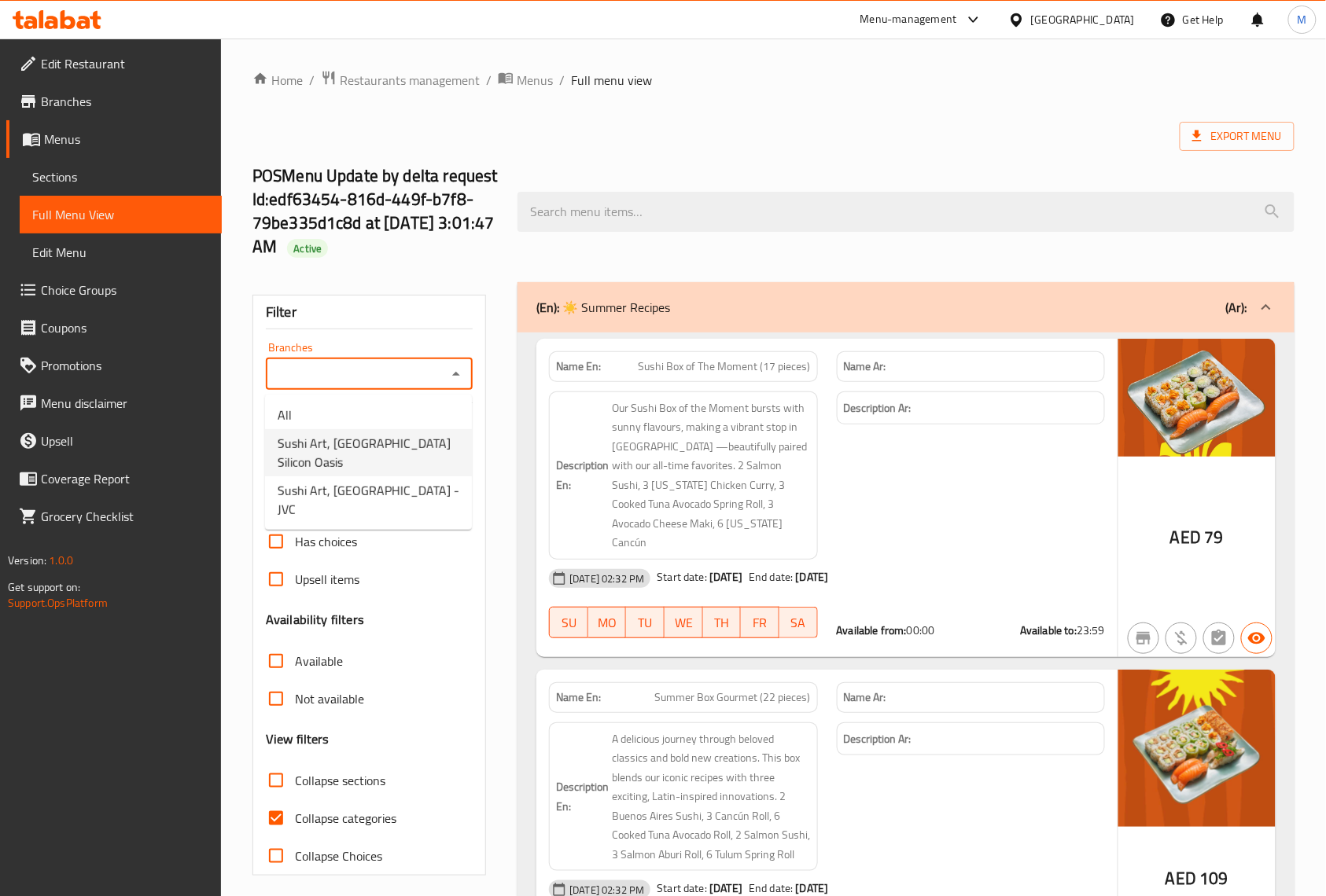
click at [404, 438] on span "Sushi Art, Dubai Silicon Oasis" at bounding box center [368, 452] width 182 height 38
type input "Sushi Art, Dubai Silicon Oasis"
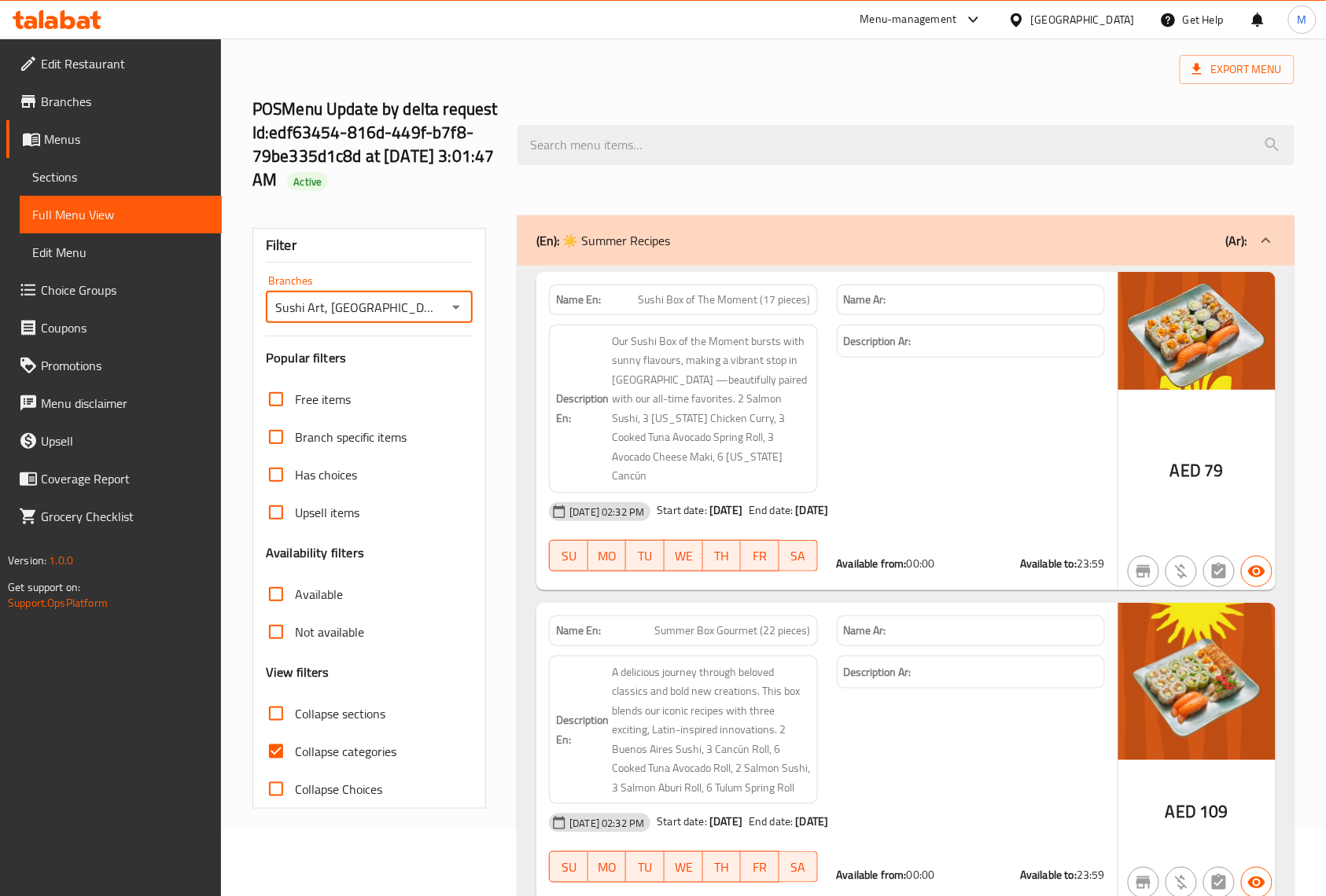
scroll to position [104, 0]
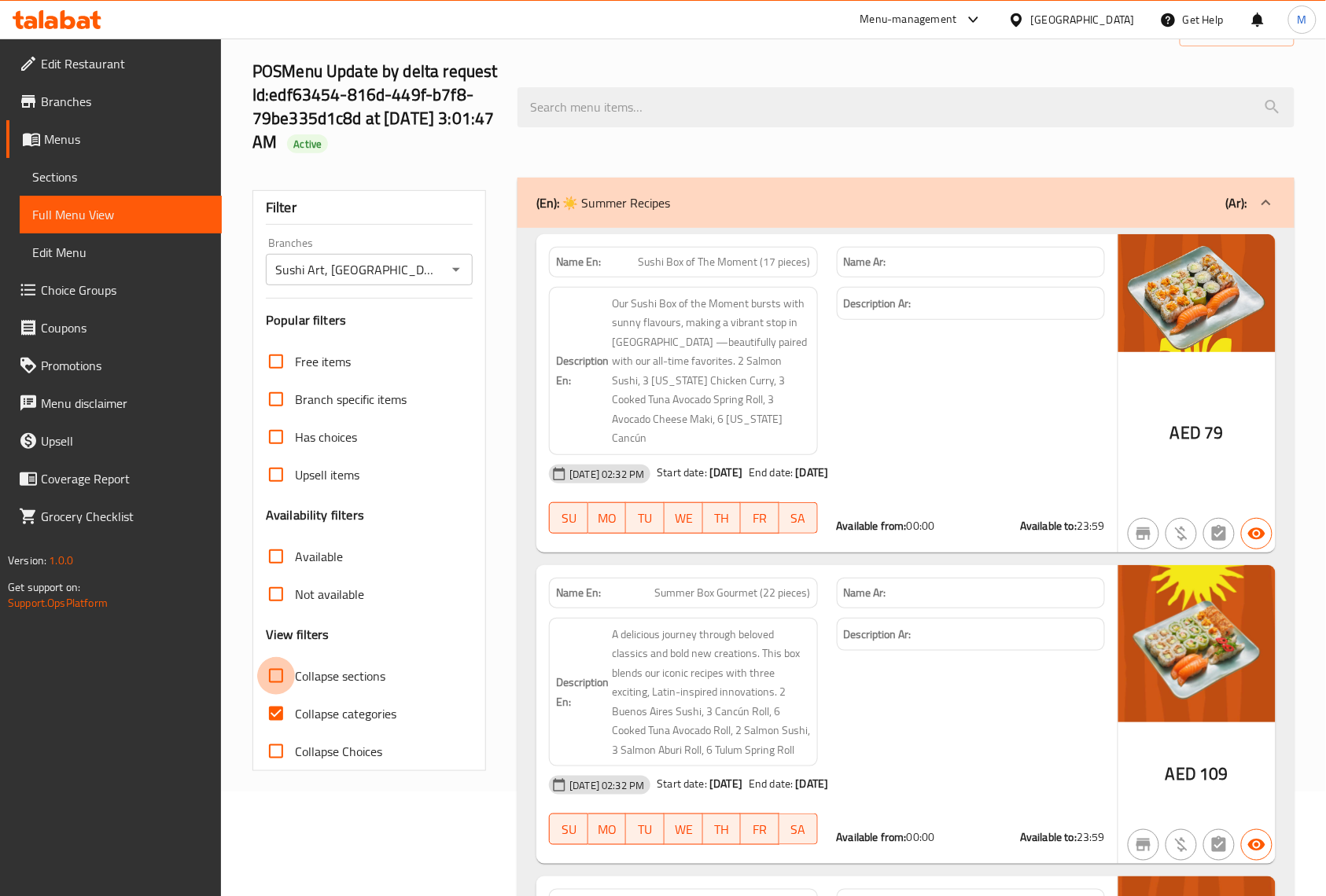
click at [268, 681] on input "Collapse sections" at bounding box center [275, 676] width 38 height 38
checkbox input "true"
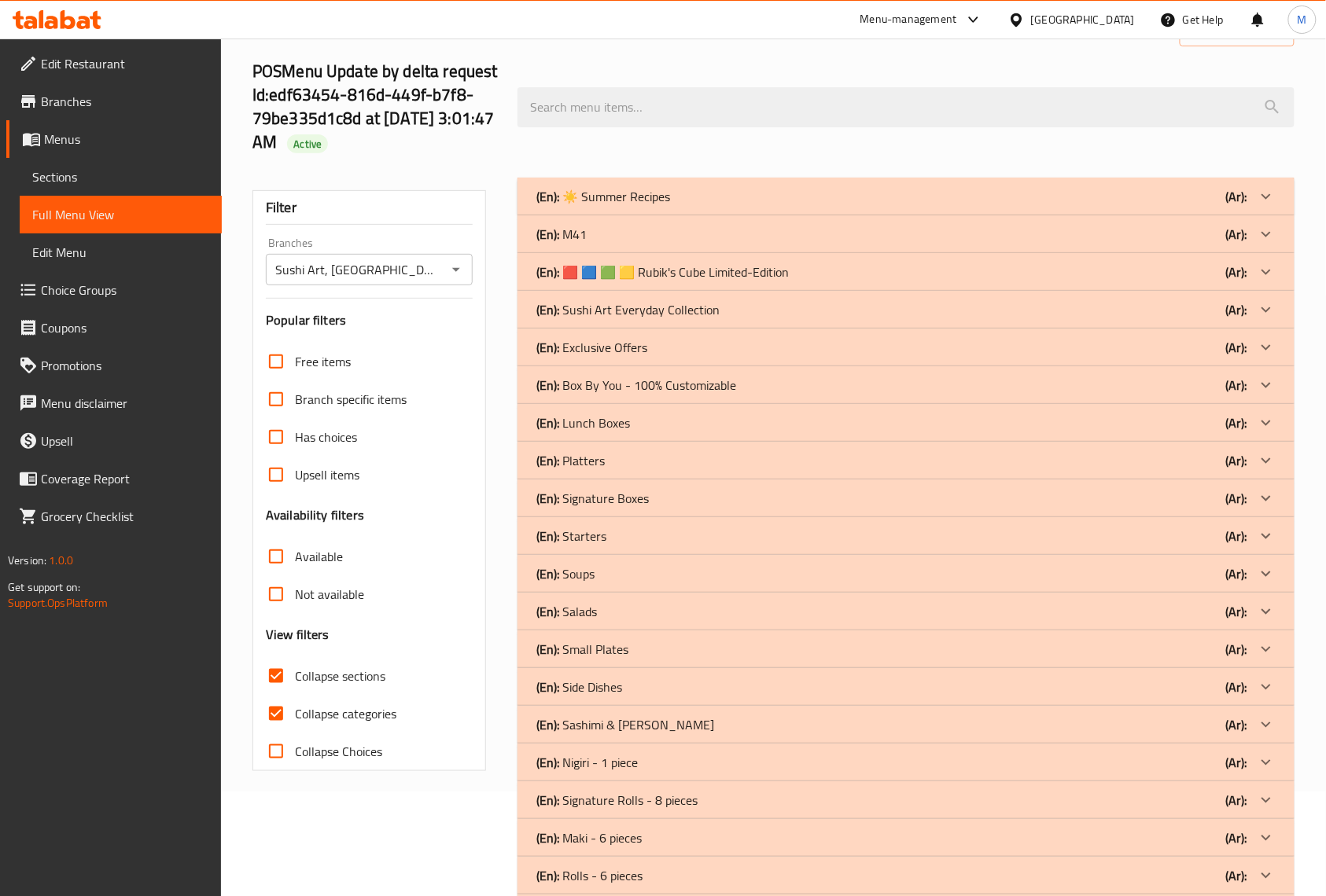
click at [1275, 206] on icon at bounding box center [1266, 196] width 19 height 19
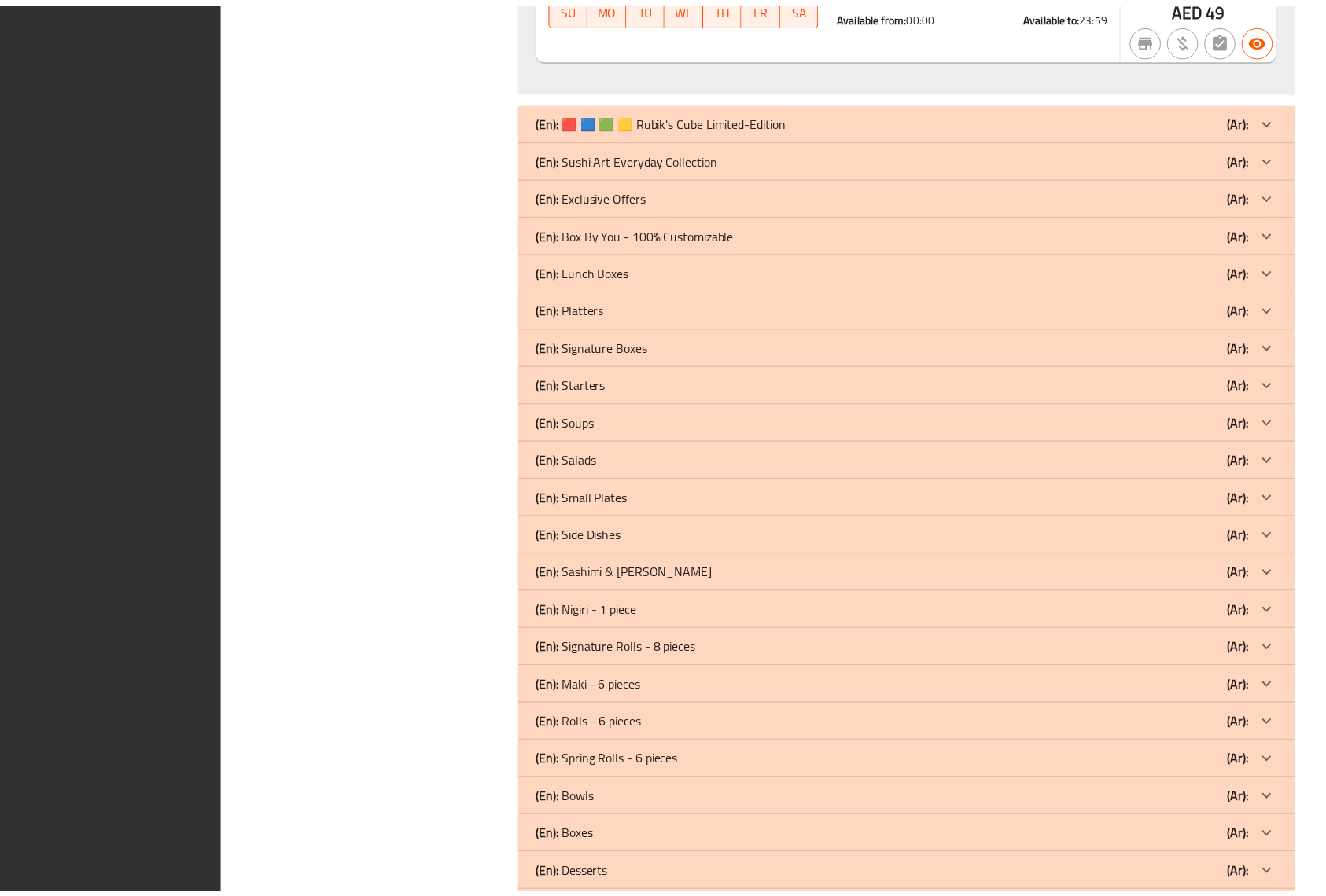
scroll to position [1542, 0]
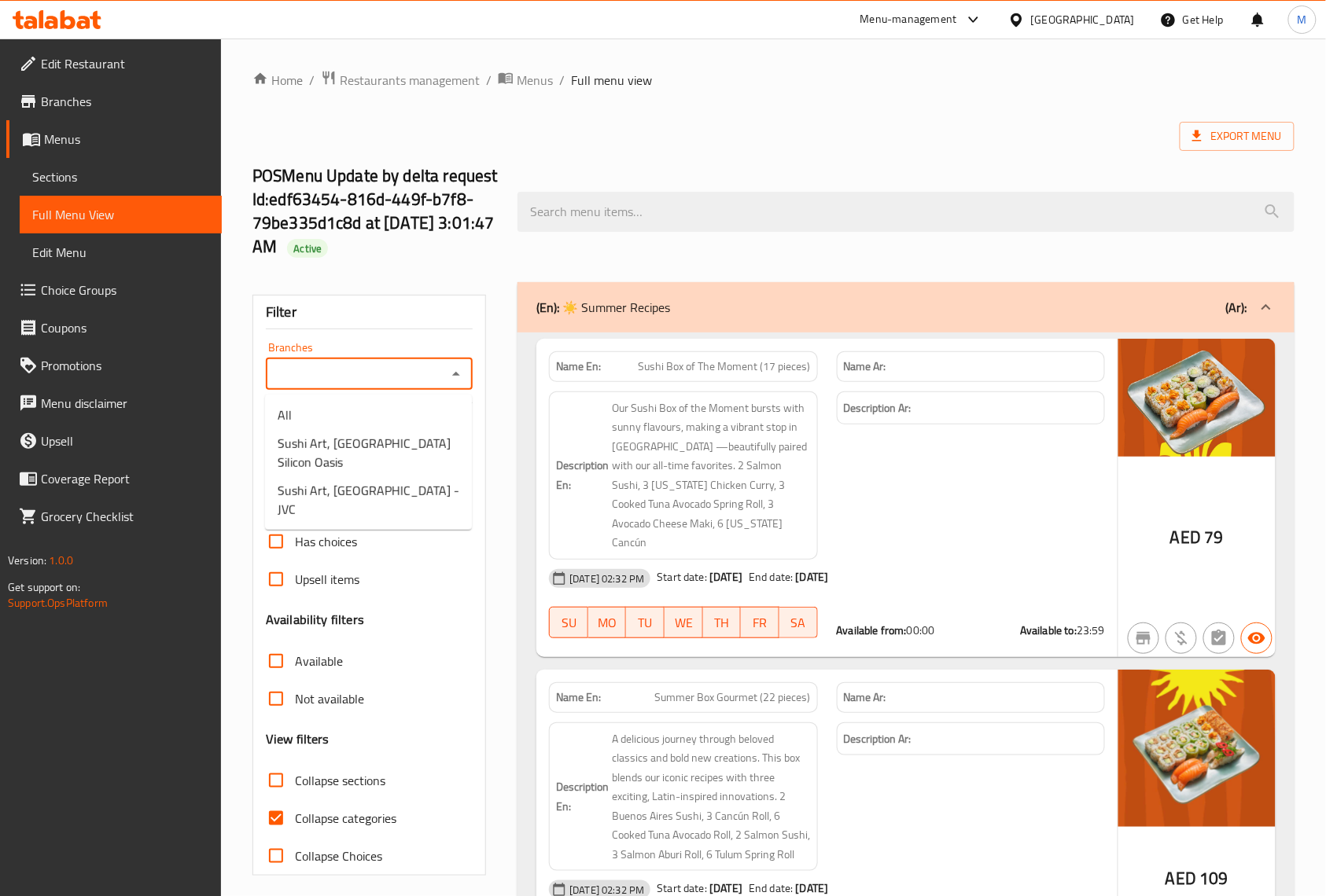
click at [367, 368] on input "Branches" at bounding box center [356, 374] width 172 height 22
click at [384, 481] on span "Sushi Art, Jumeirah Village Circle - JVC" at bounding box center [368, 499] width 182 height 38
type input "Sushi Art, Jumeirah Village Circle - JVC"
click at [280, 774] on input "Collapse sections" at bounding box center [275, 780] width 38 height 38
checkbox input "true"
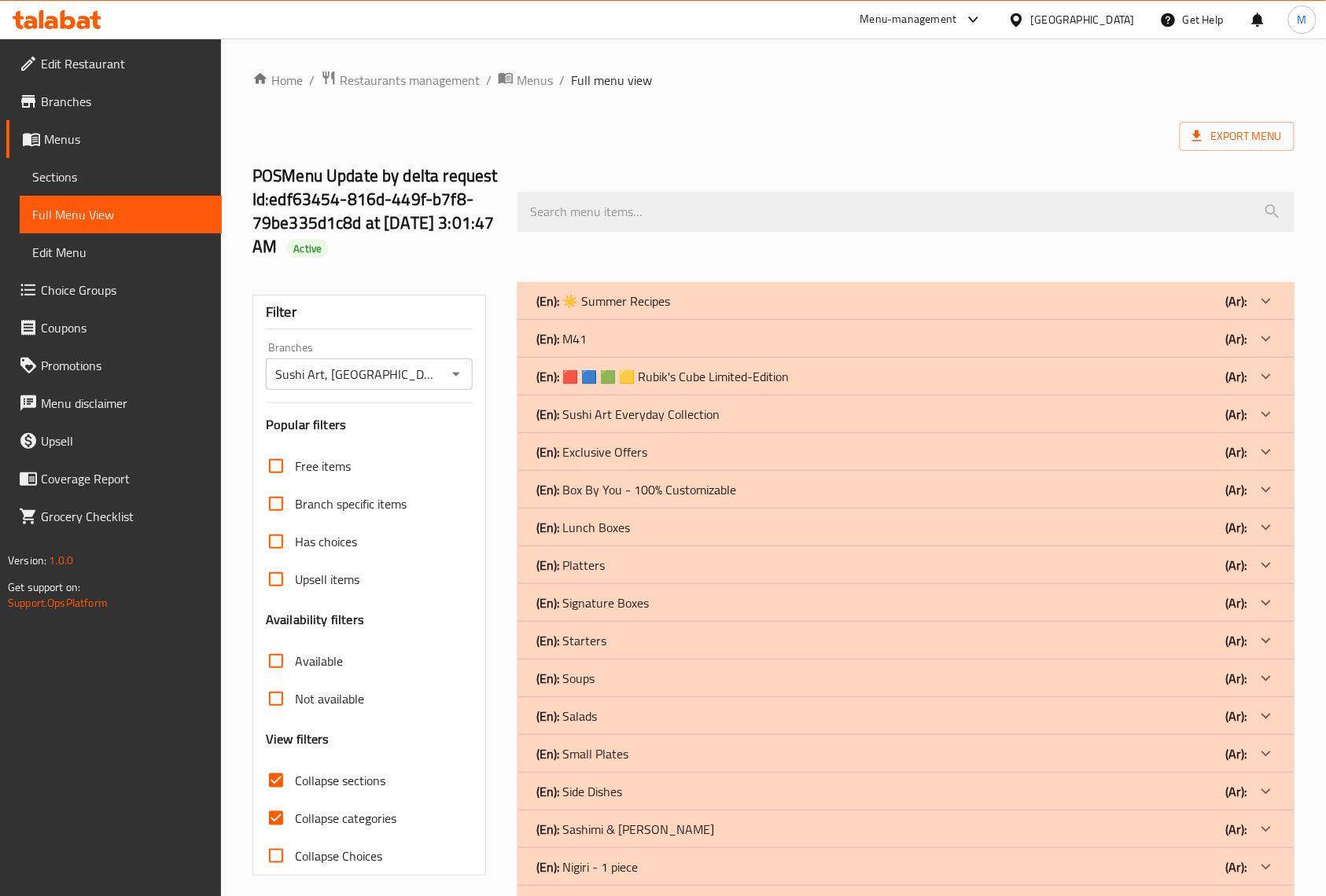
click at [1211, 311] on div "(En): M41 (Ar):" at bounding box center [892, 300] width 711 height 19
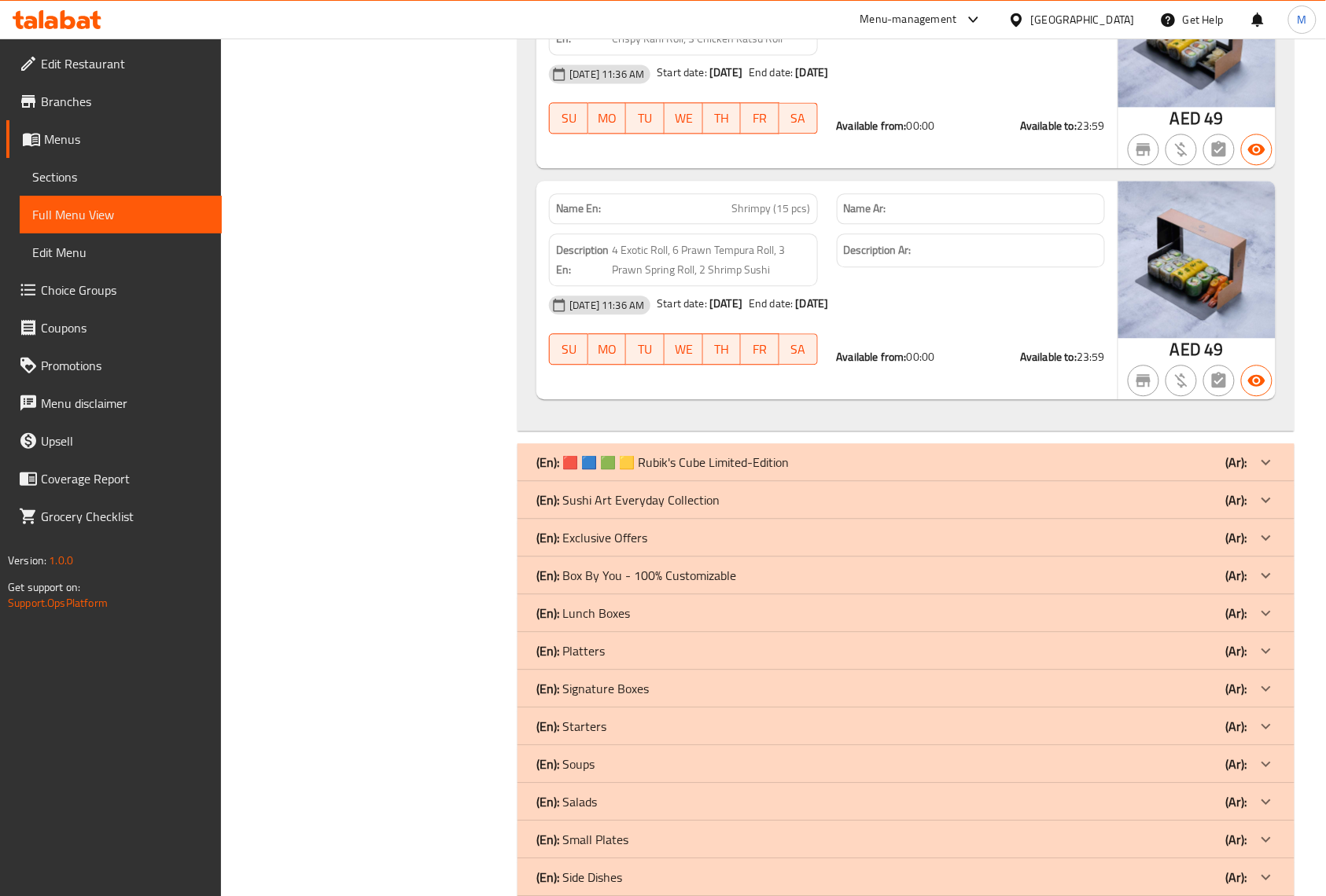
scroll to position [914, 0]
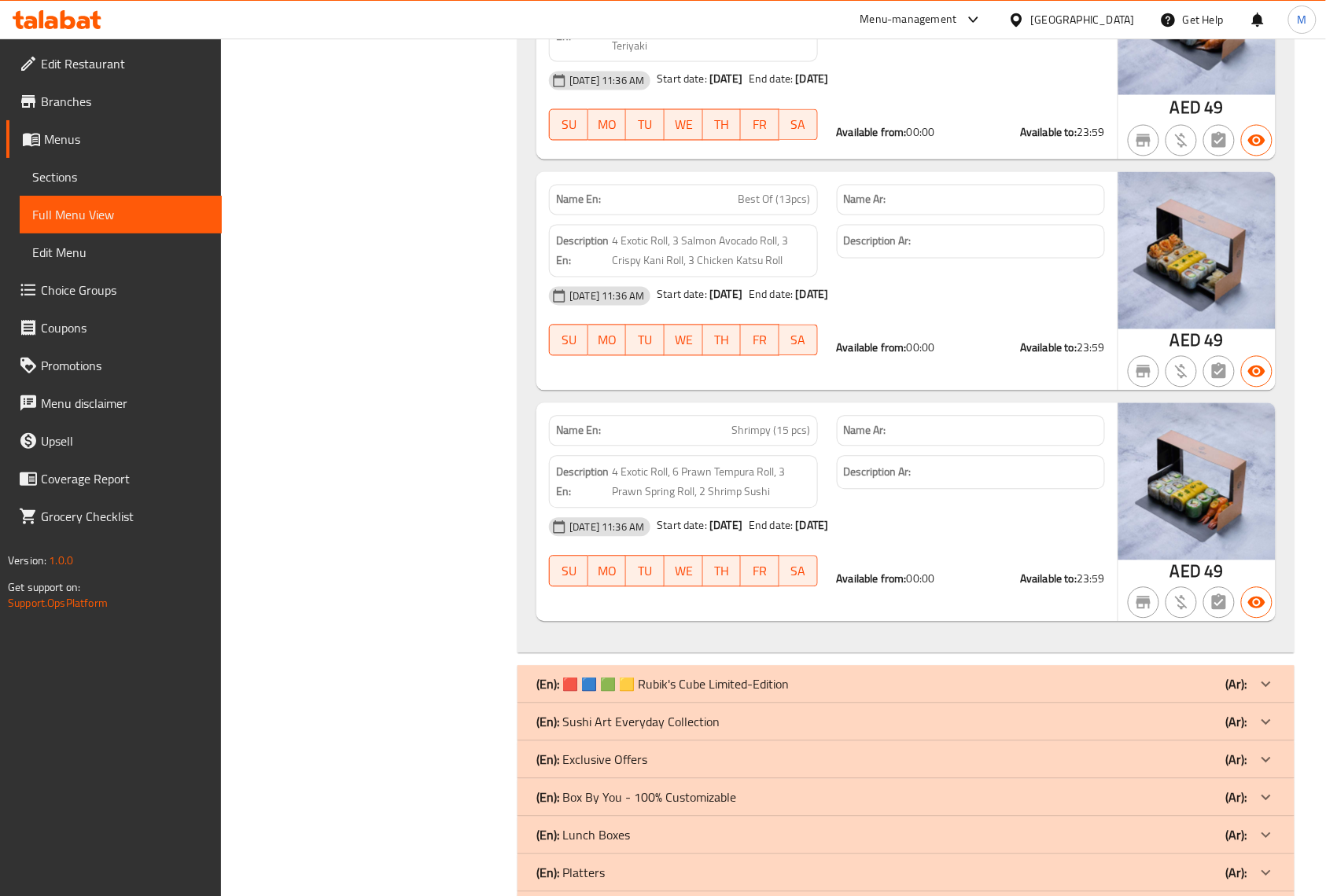
click at [108, 102] on span "Branches" at bounding box center [125, 101] width 168 height 19
